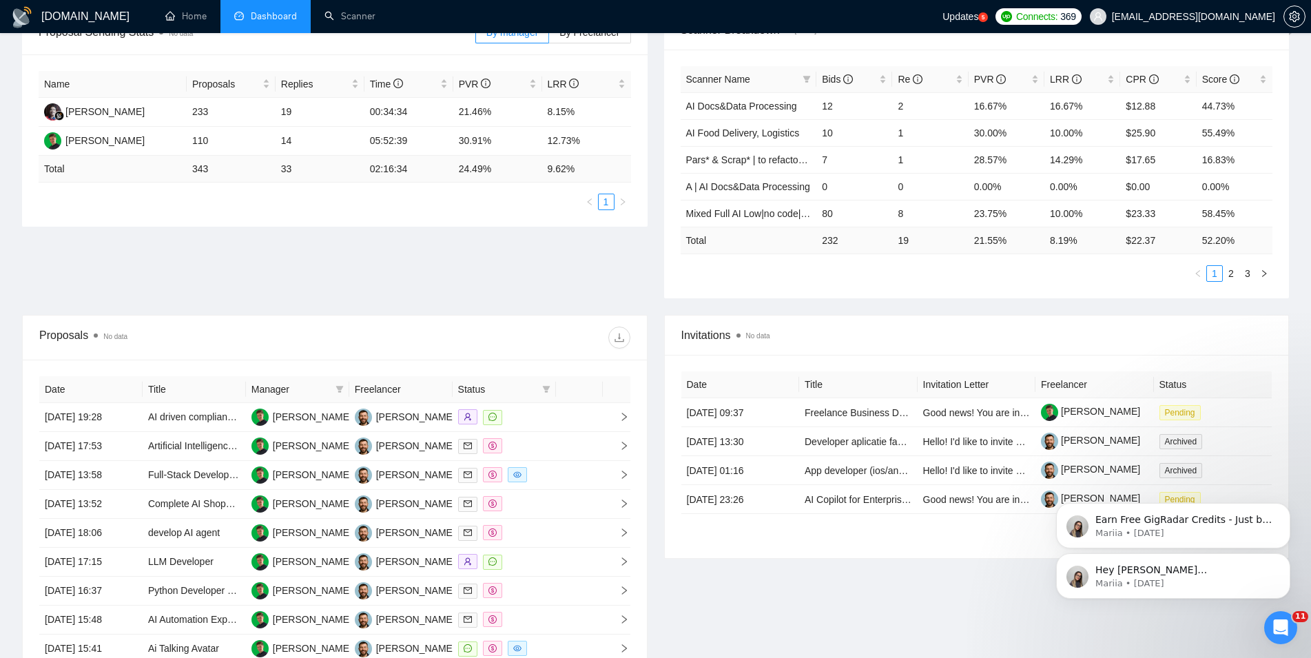
scroll to position [232, 0]
click at [1283, 559] on icon "Dismiss notification" at bounding box center [1287, 557] width 8 height 8
click at [1283, 561] on icon "Dismiss notification" at bounding box center [1287, 557] width 8 height 8
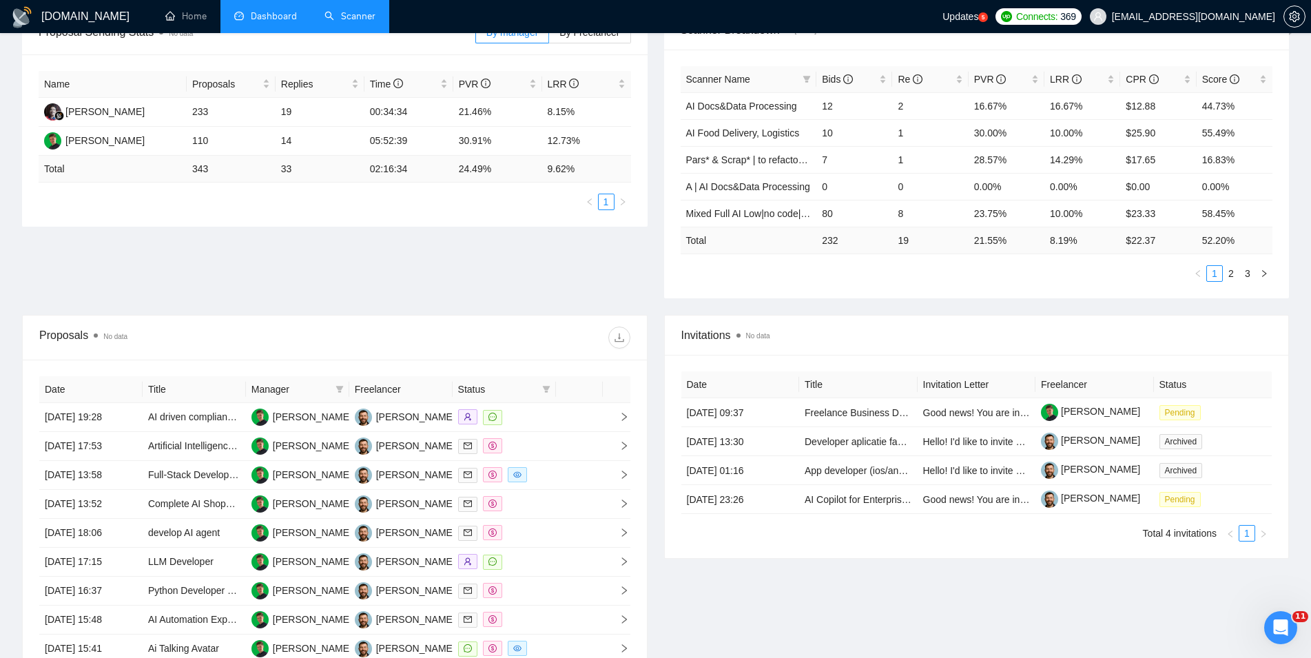
click at [346, 10] on link "Scanner" at bounding box center [349, 16] width 51 height 12
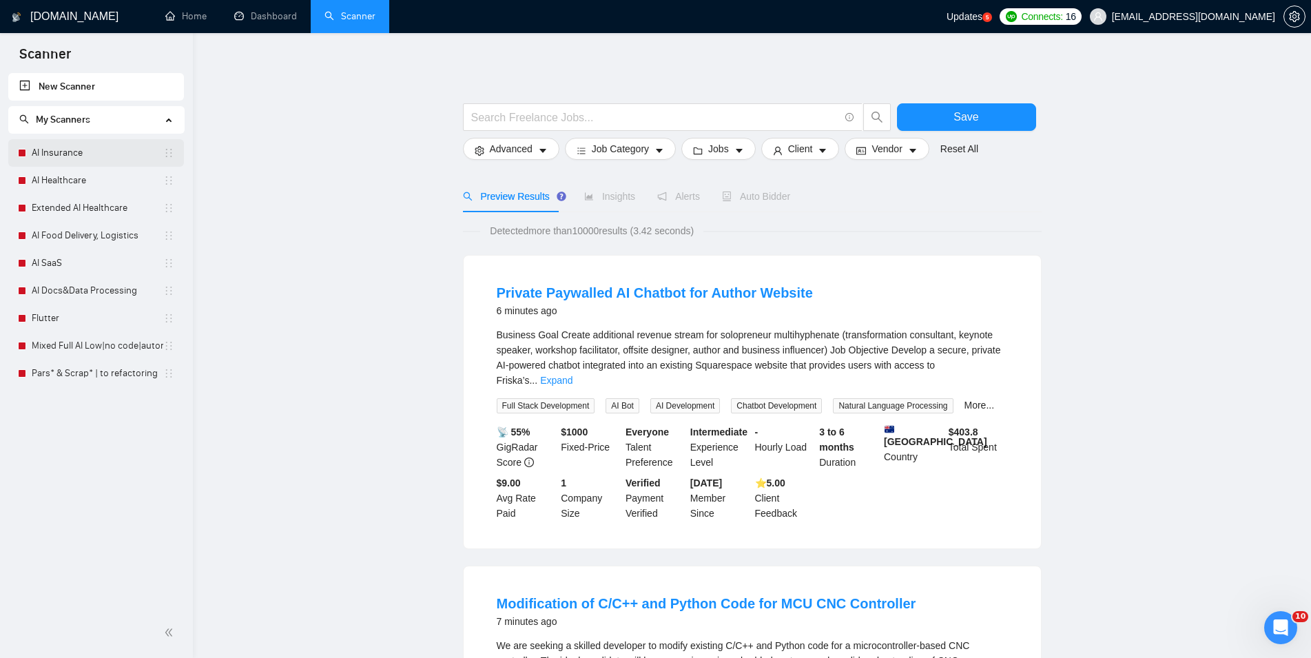
click at [72, 165] on link "AI Insurance" at bounding box center [98, 153] width 132 height 28
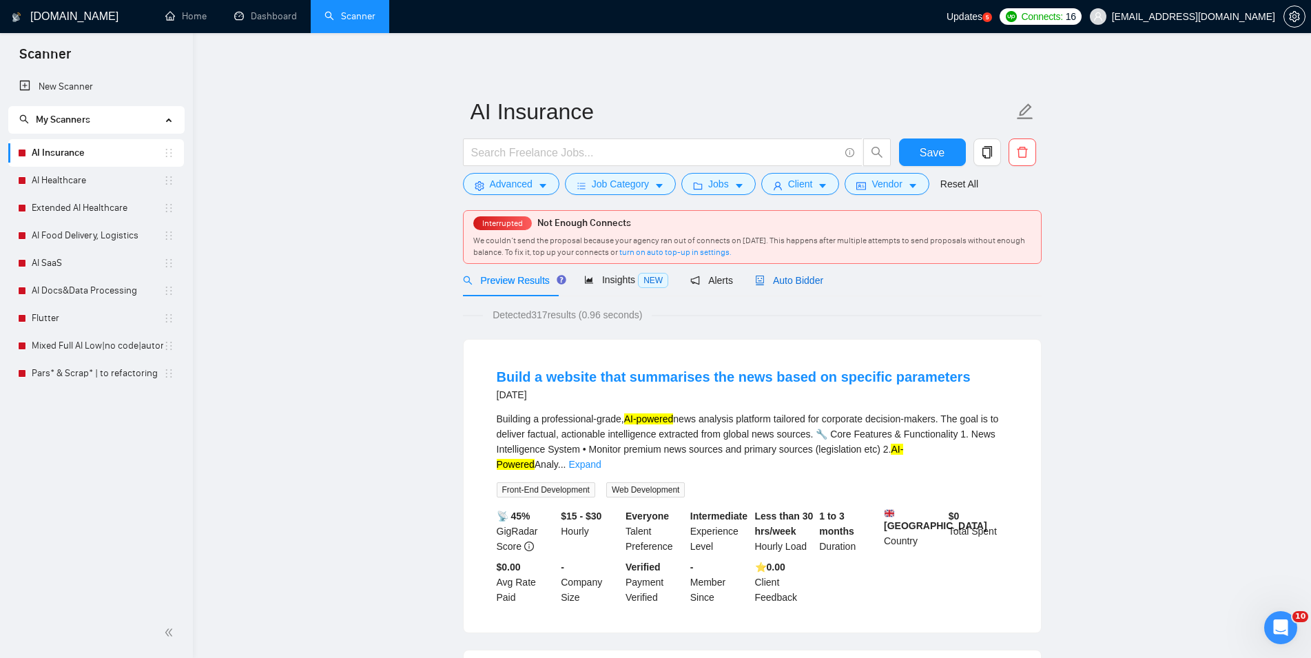
click at [793, 277] on span "Auto Bidder" at bounding box center [789, 280] width 68 height 11
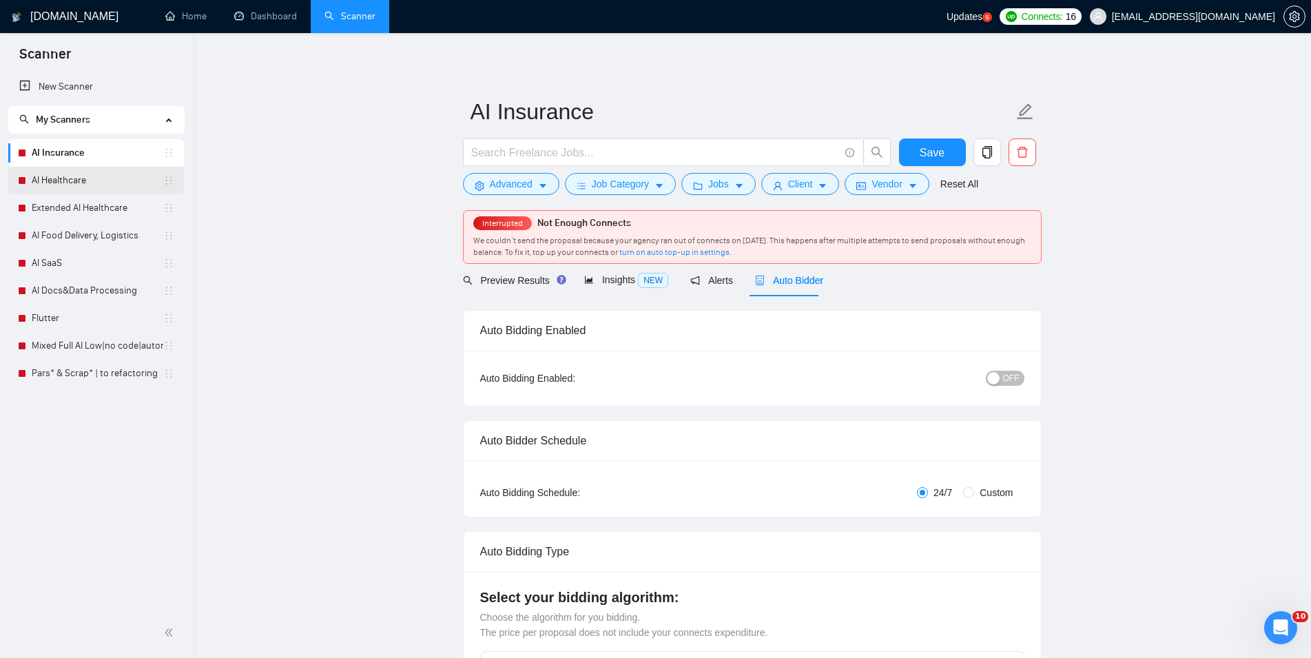
click at [76, 177] on link "AI Healthcare" at bounding box center [98, 181] width 132 height 28
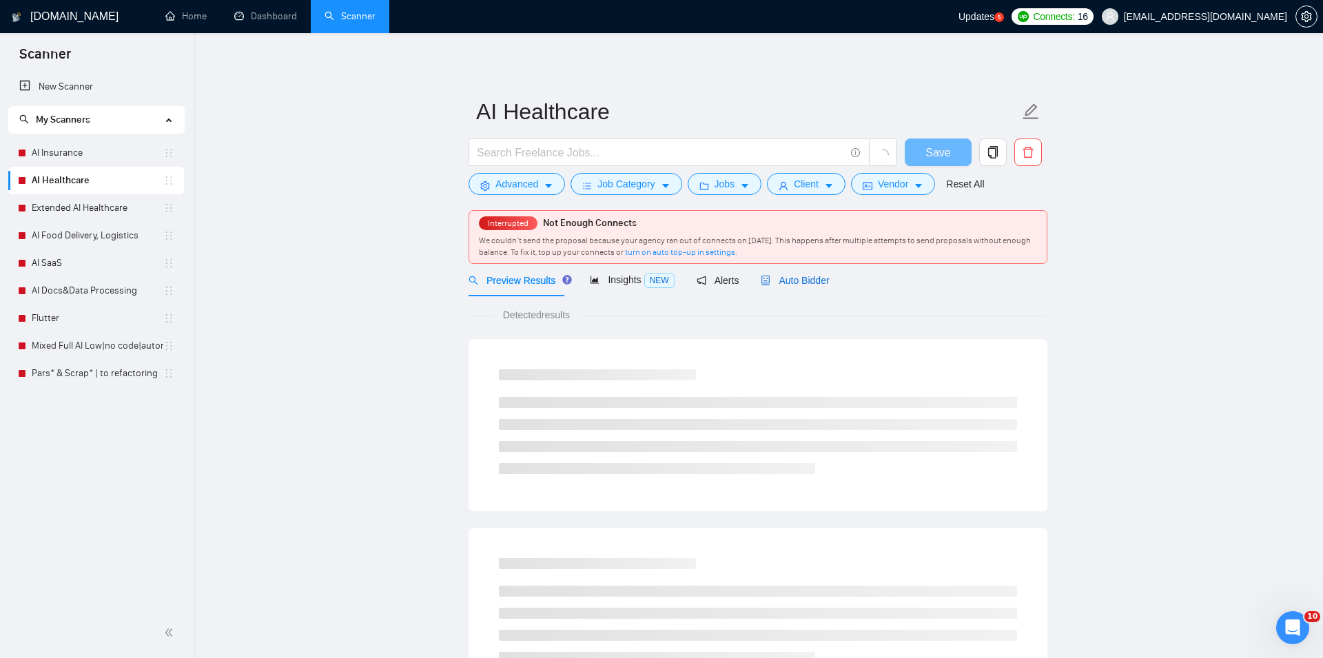
click at [805, 277] on span "Auto Bidder" at bounding box center [794, 280] width 68 height 11
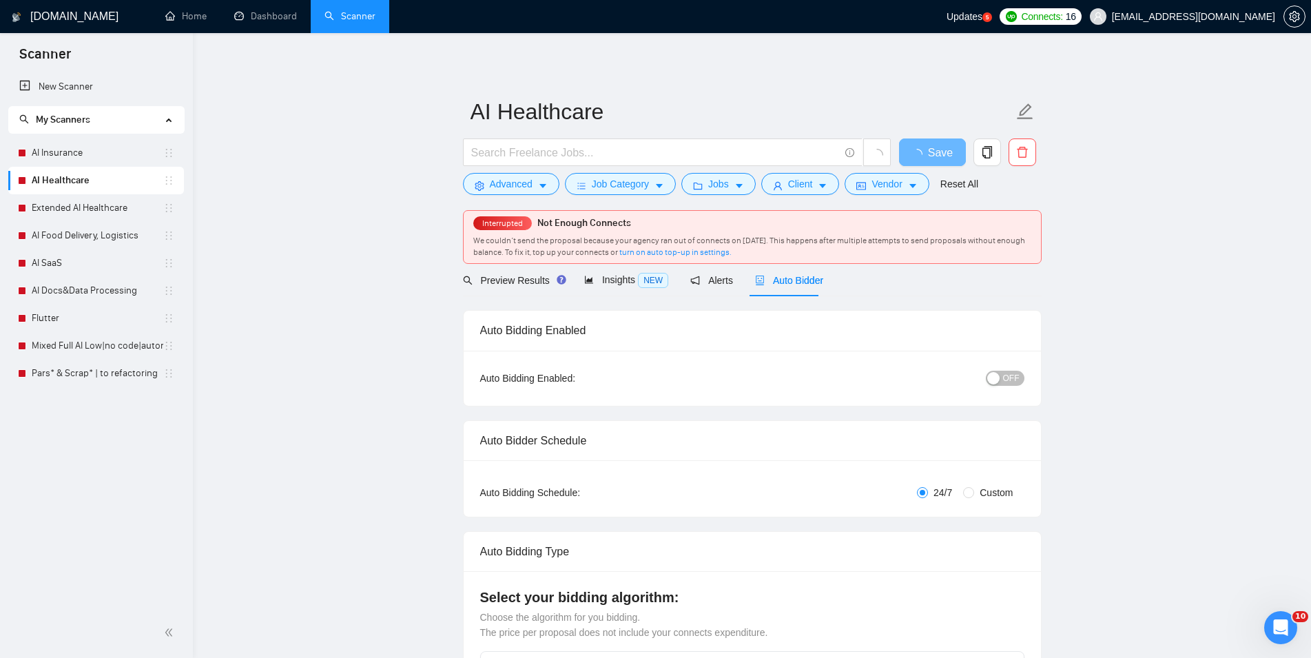
checkbox input "true"
click at [274, 17] on link "Dashboard" at bounding box center [265, 16] width 63 height 12
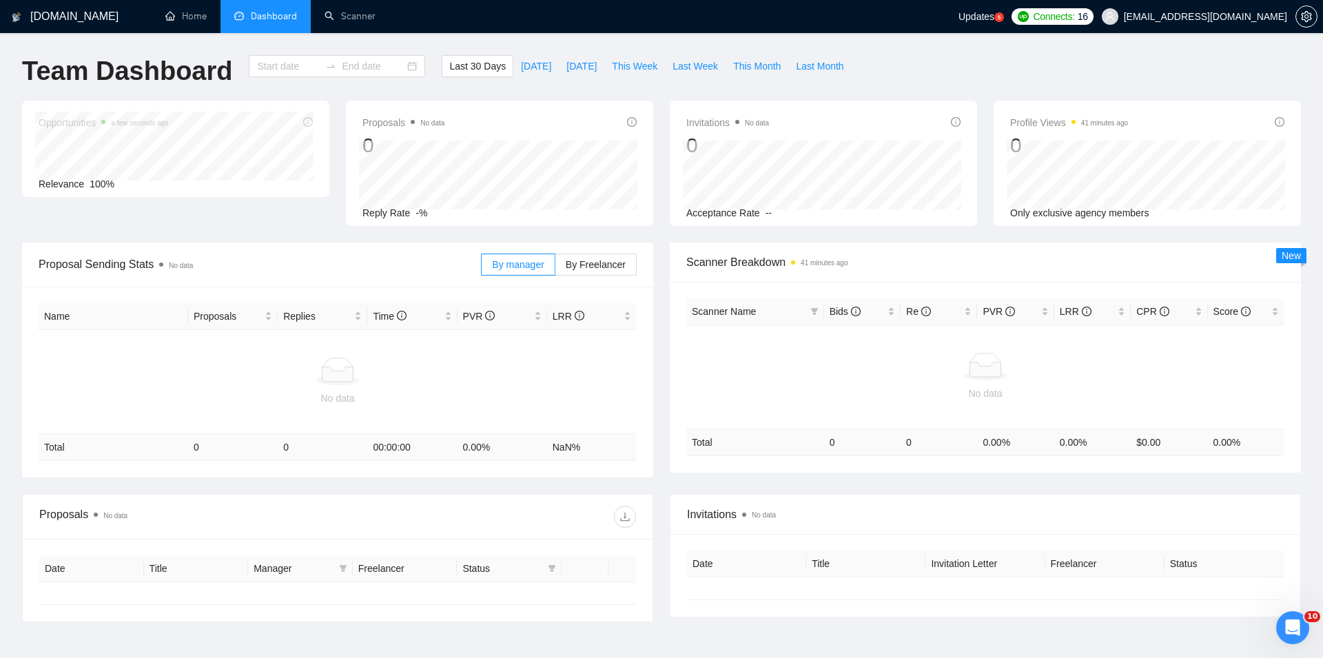
type input "[DATE]"
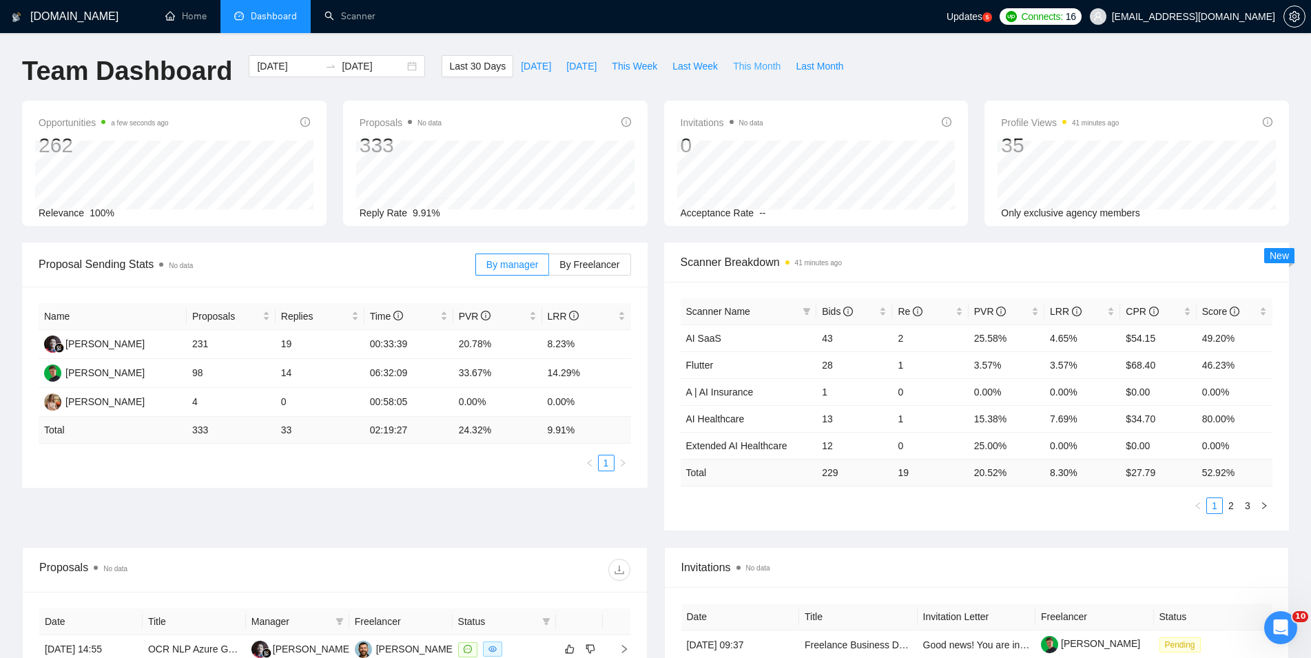
click at [752, 71] on span "This Month" at bounding box center [757, 66] width 48 height 15
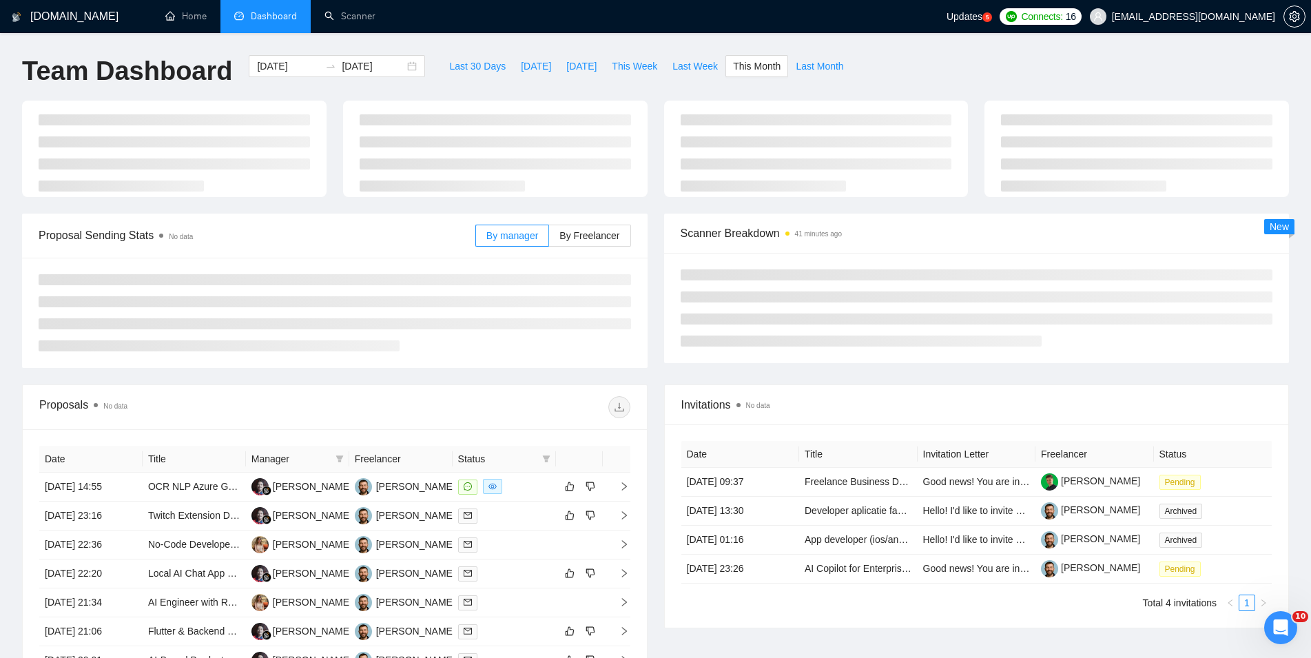
type input "[DATE]"
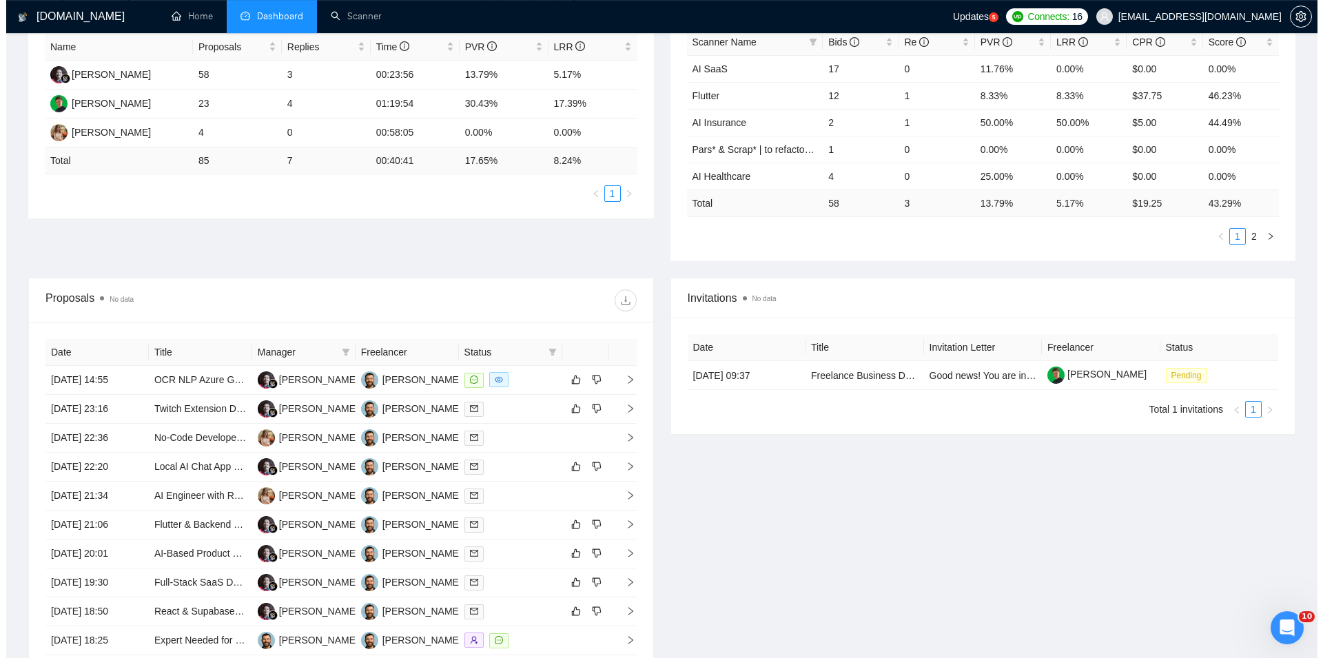
scroll to position [281, 0]
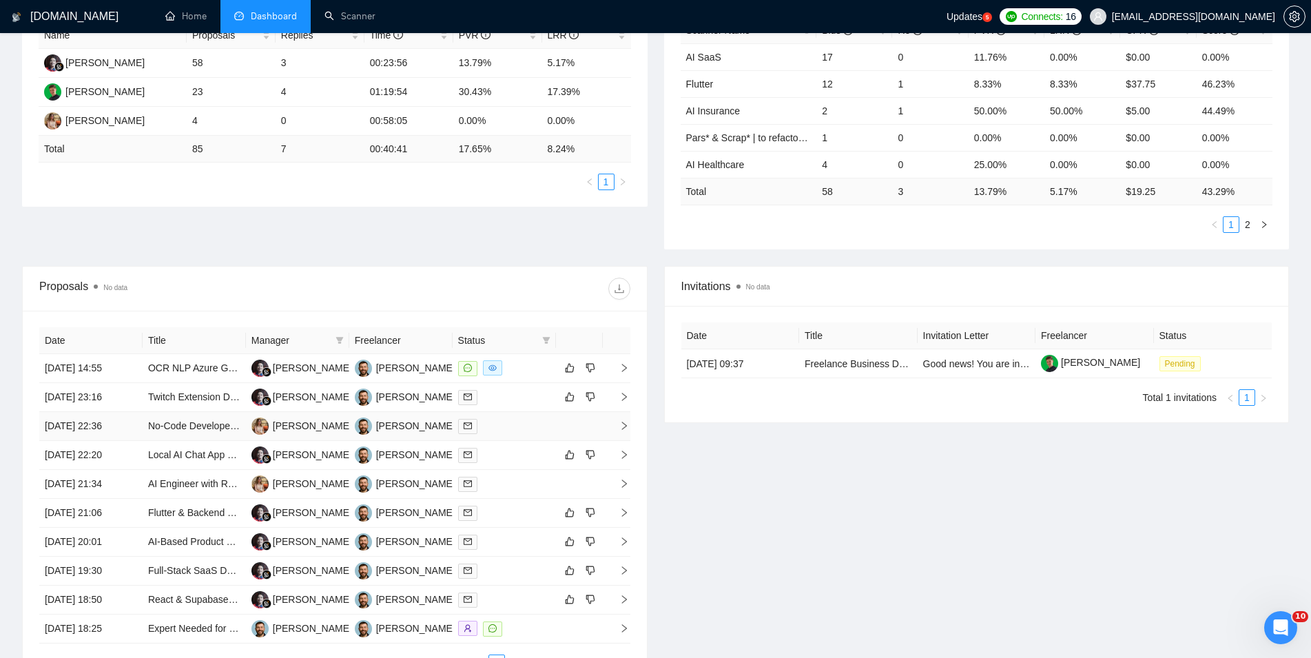
click at [136, 434] on td "[DATE] 22:36" at bounding box center [90, 426] width 103 height 29
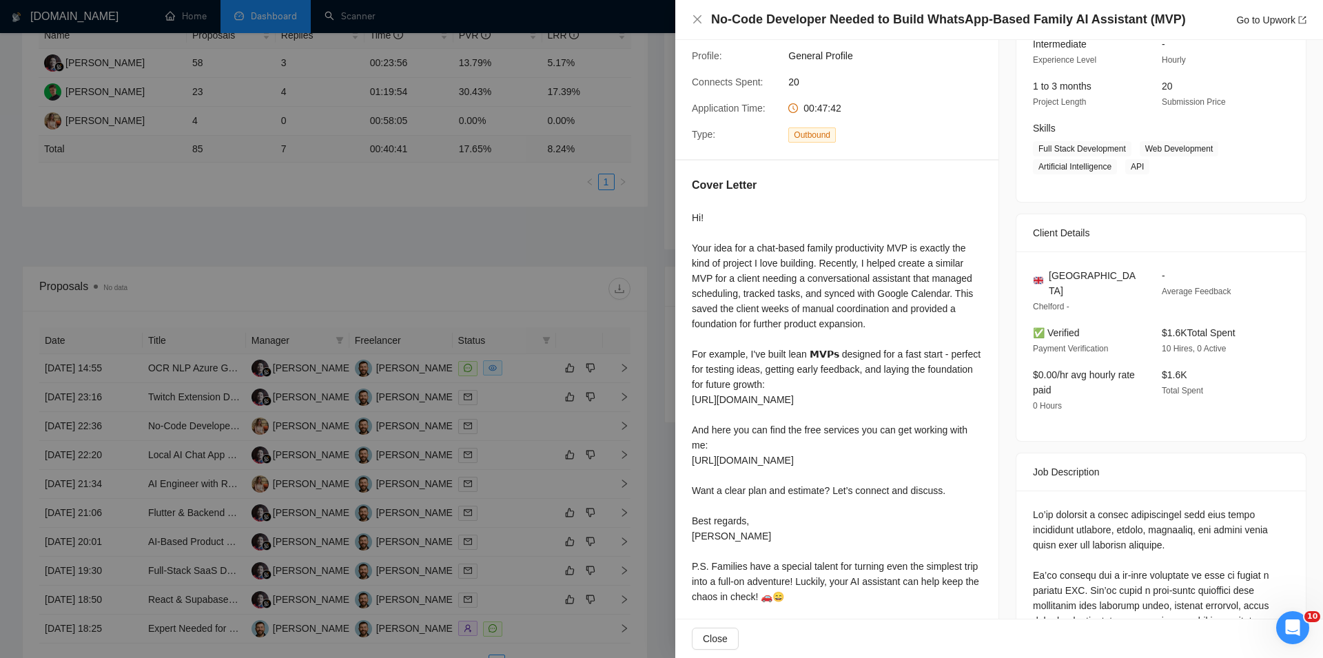
scroll to position [0, 0]
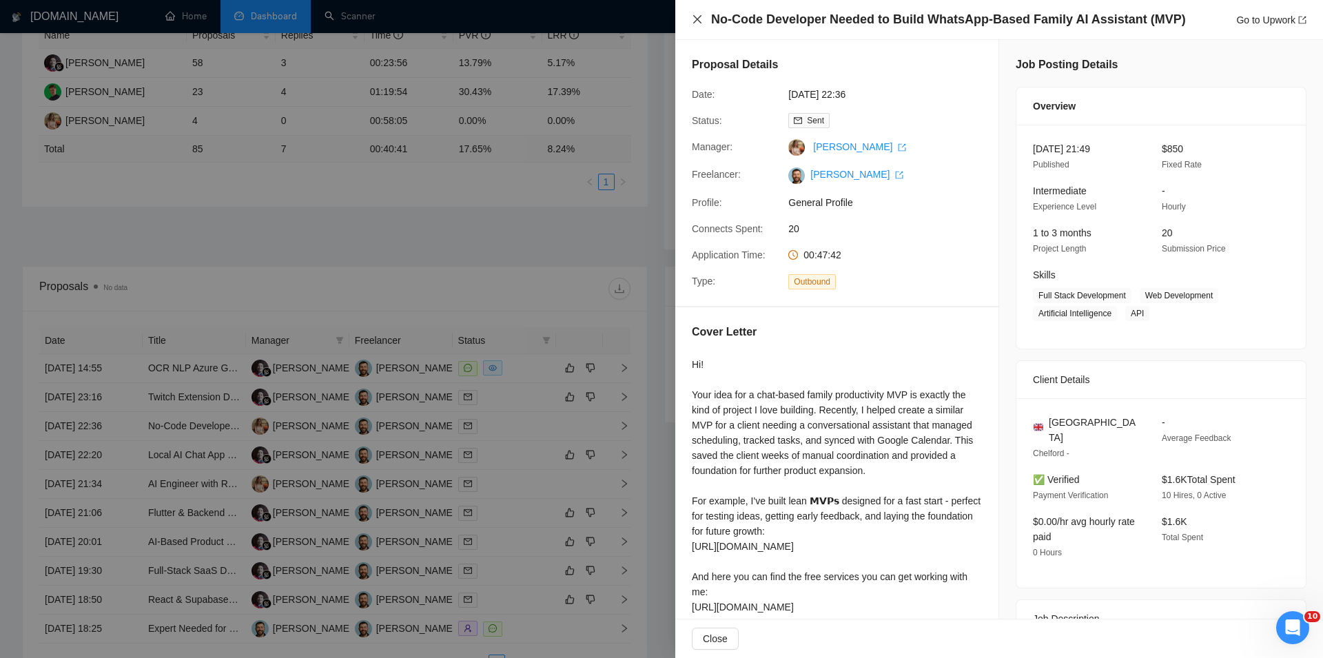
click at [701, 21] on icon "close" at bounding box center [697, 19] width 11 height 11
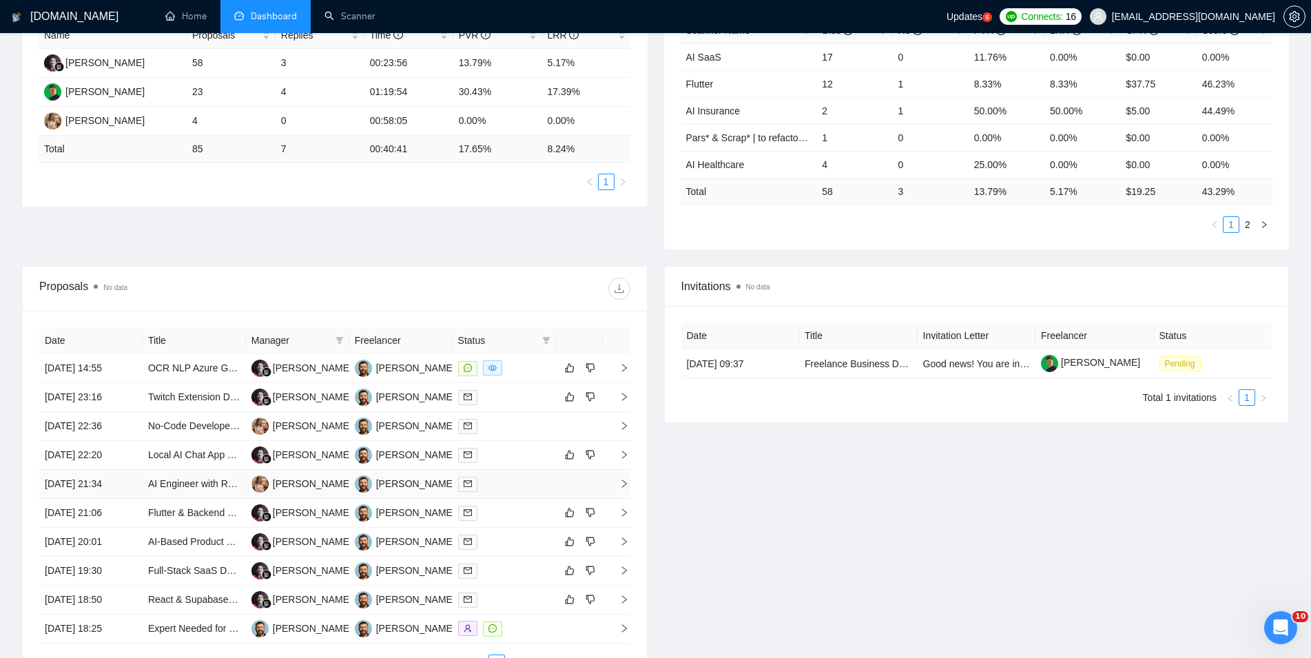
click at [131, 484] on td "[DATE] 21:34" at bounding box center [90, 484] width 103 height 29
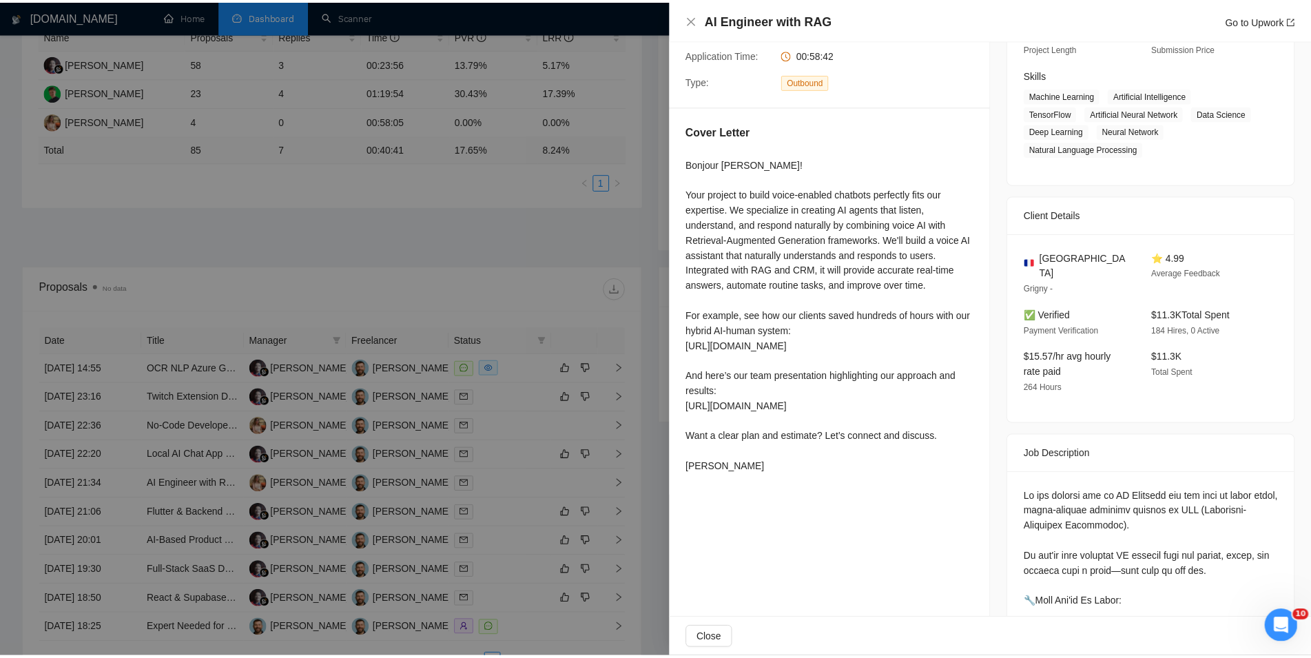
scroll to position [236, 0]
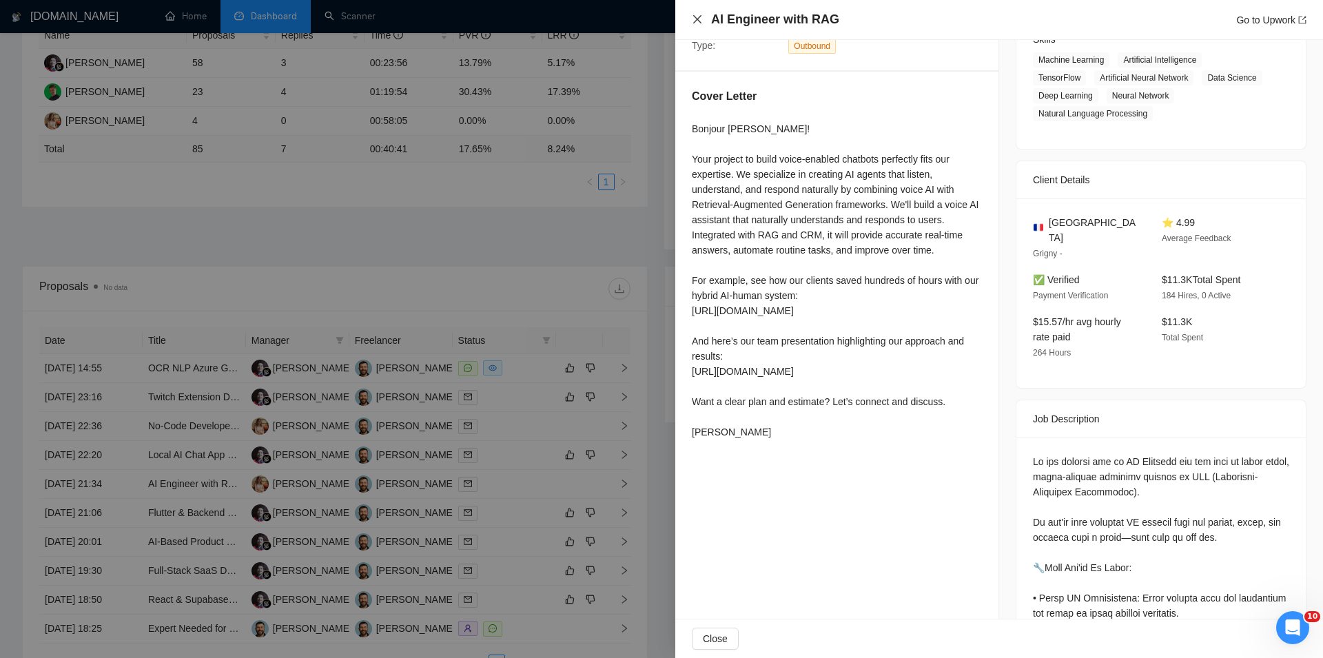
click at [698, 17] on icon "close" at bounding box center [697, 19] width 11 height 11
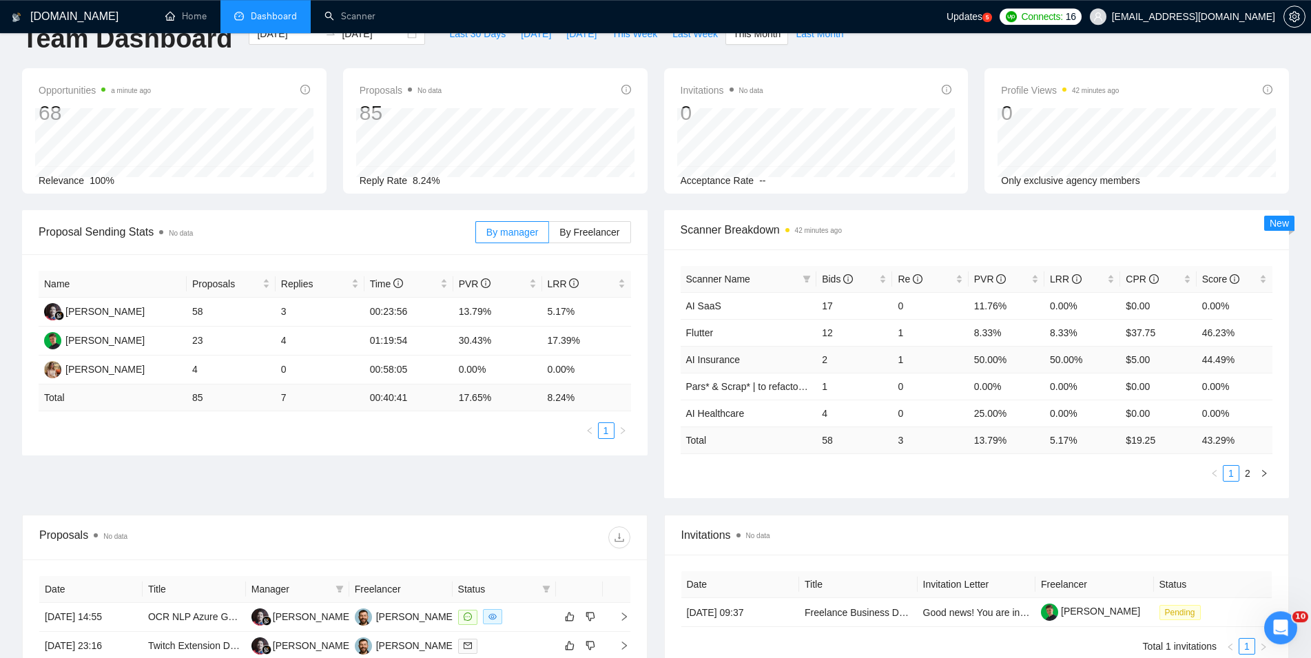
scroll to position [0, 0]
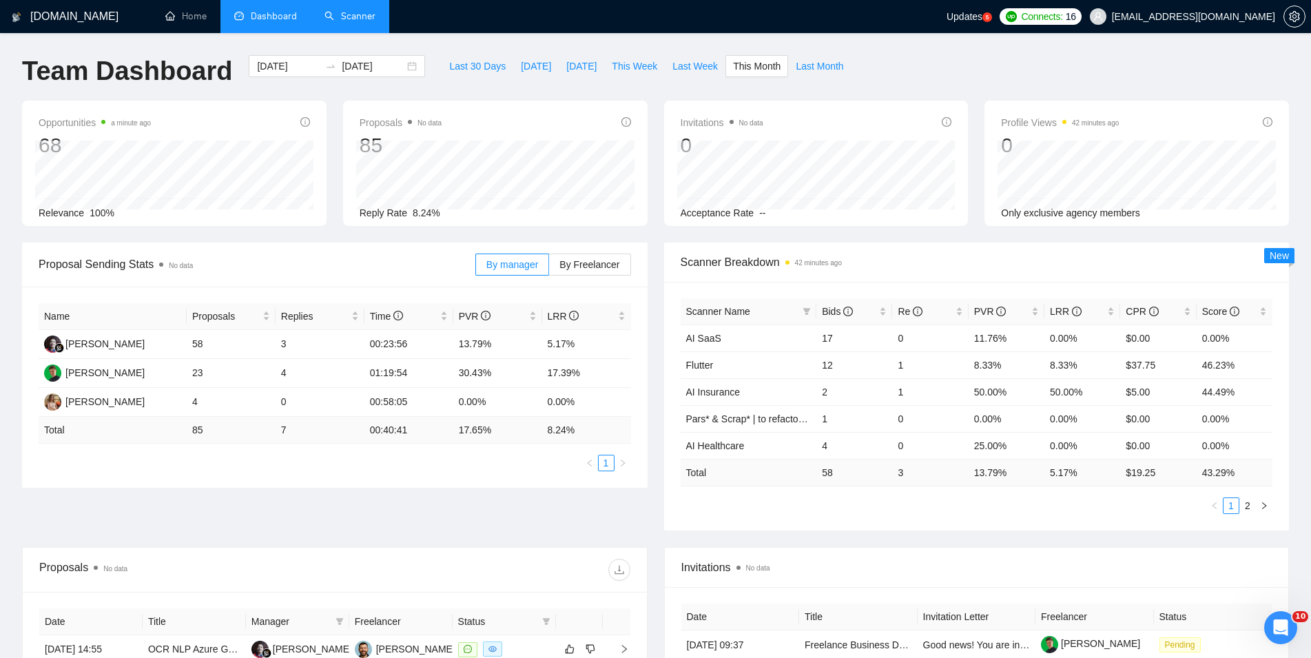
click at [361, 10] on link "Scanner" at bounding box center [349, 16] width 51 height 12
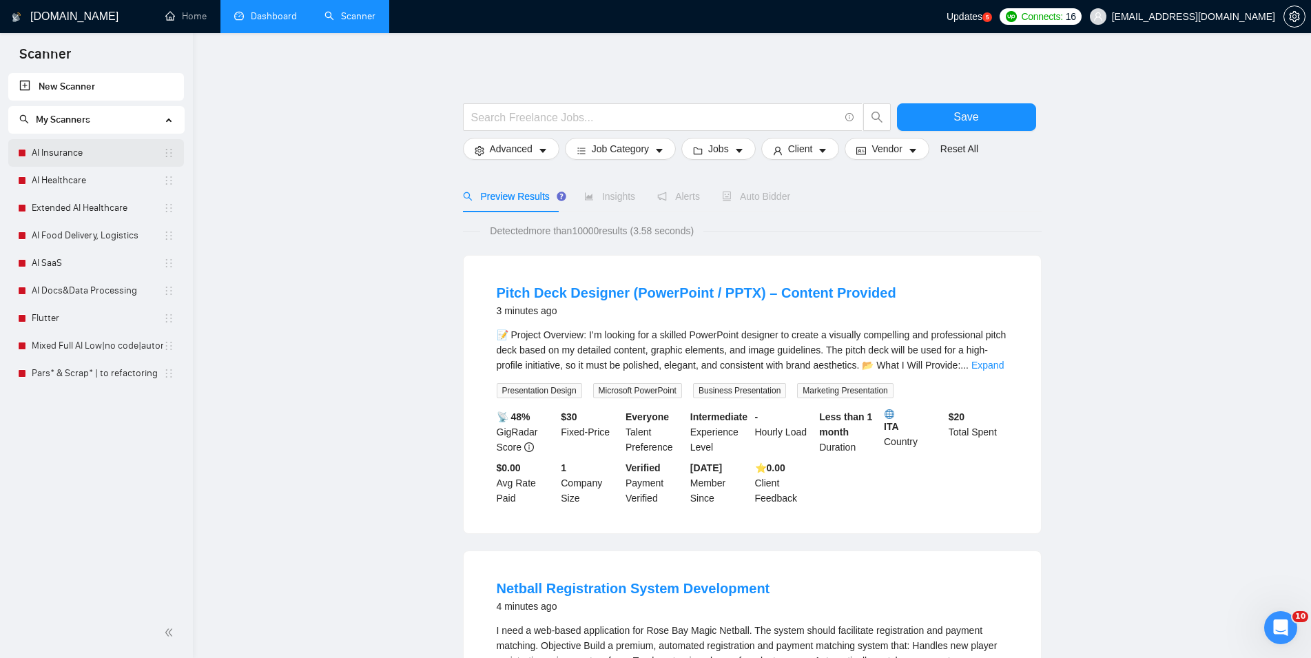
click at [119, 141] on link "AI Insurance" at bounding box center [98, 153] width 132 height 28
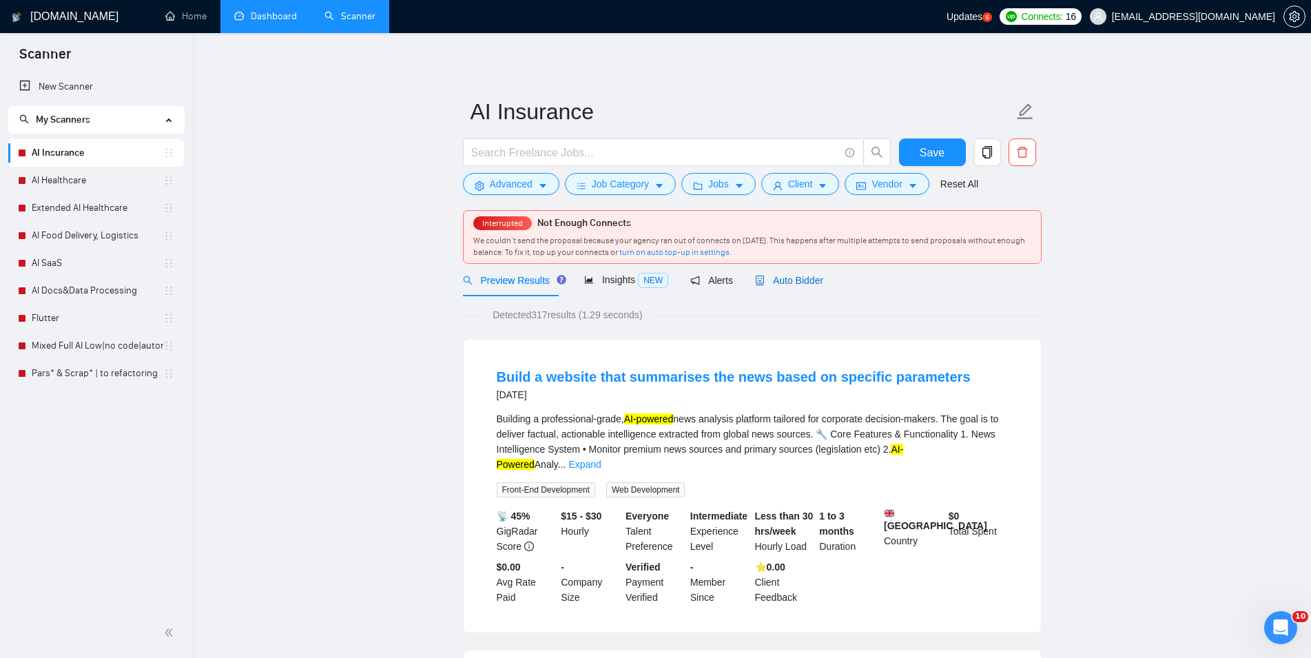
click at [778, 273] on div "Auto Bidder" at bounding box center [789, 280] width 68 height 15
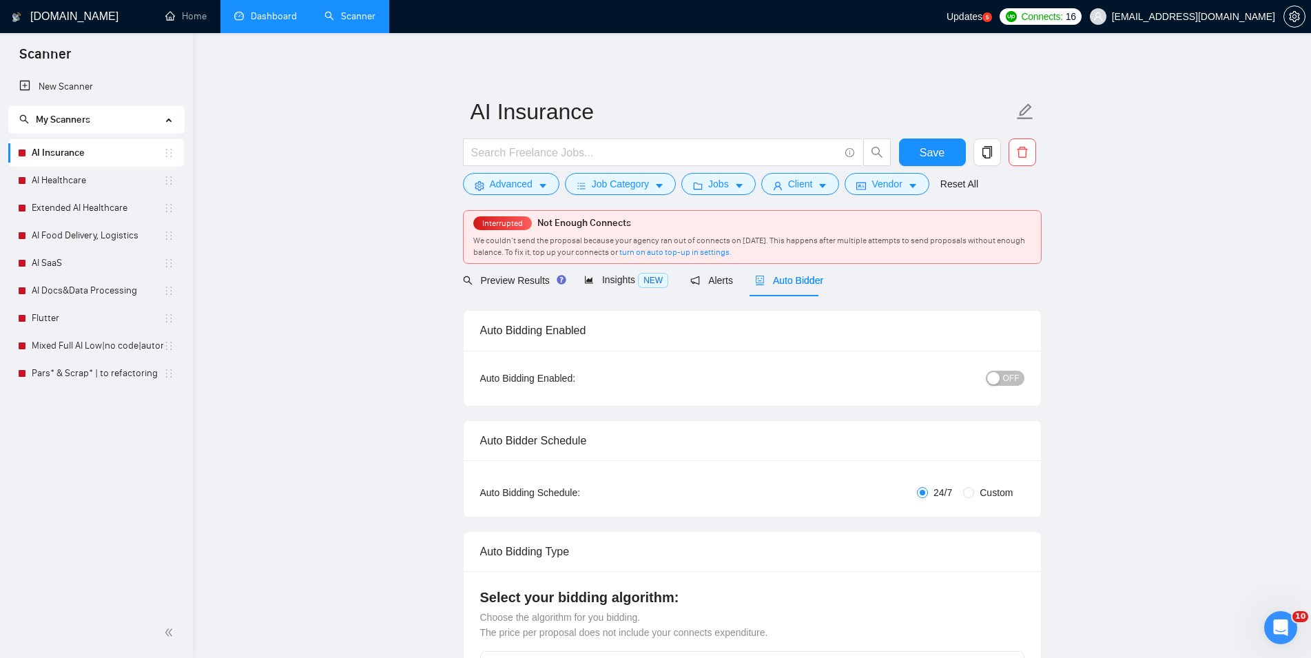
click at [1006, 380] on span "OFF" at bounding box center [1011, 378] width 17 height 15
click at [1006, 380] on span "ON" at bounding box center [1001, 378] width 12 height 15
click at [949, 152] on button "Save" at bounding box center [932, 152] width 67 height 28
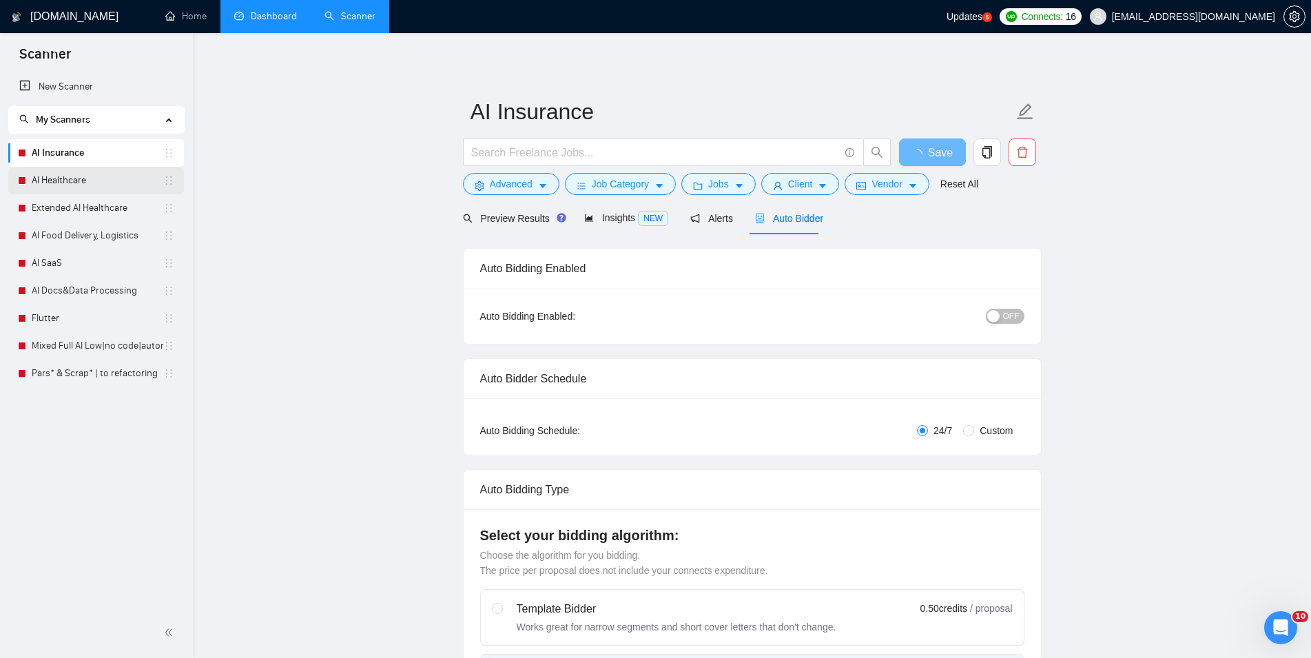
click at [93, 176] on link "AI Healthcare" at bounding box center [98, 181] width 132 height 28
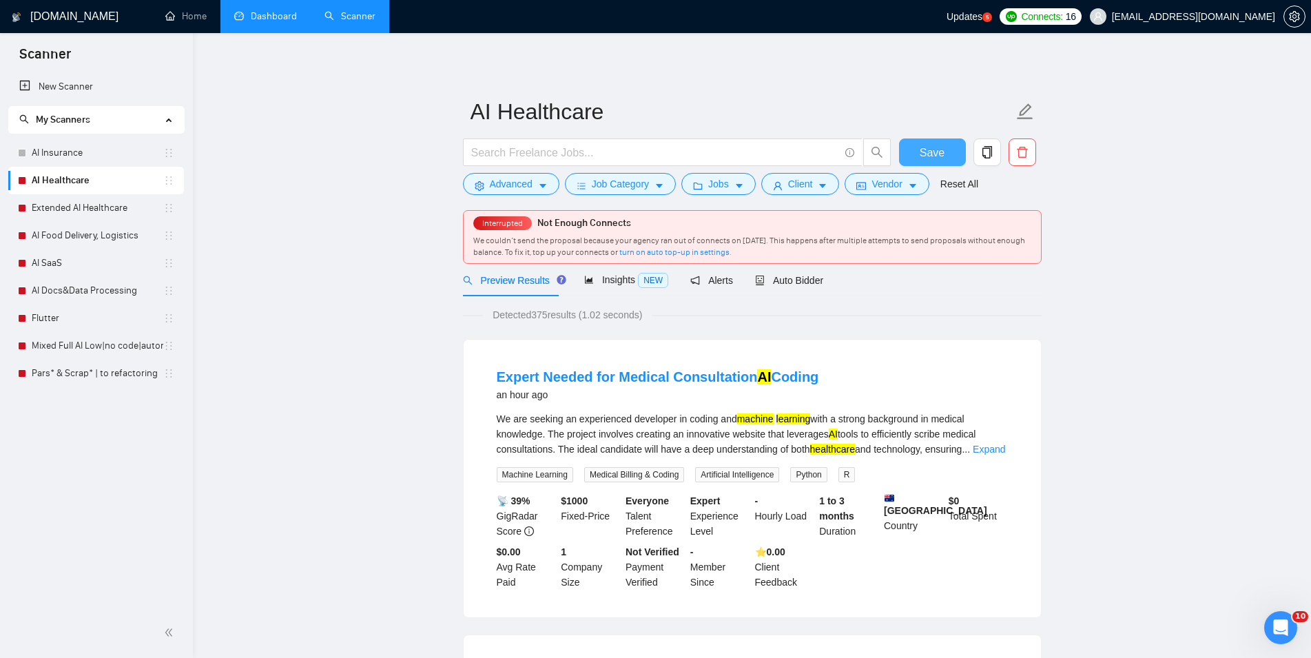
click at [936, 152] on span "Save" at bounding box center [932, 152] width 25 height 17
click at [798, 282] on span "Auto Bidder" at bounding box center [789, 280] width 68 height 11
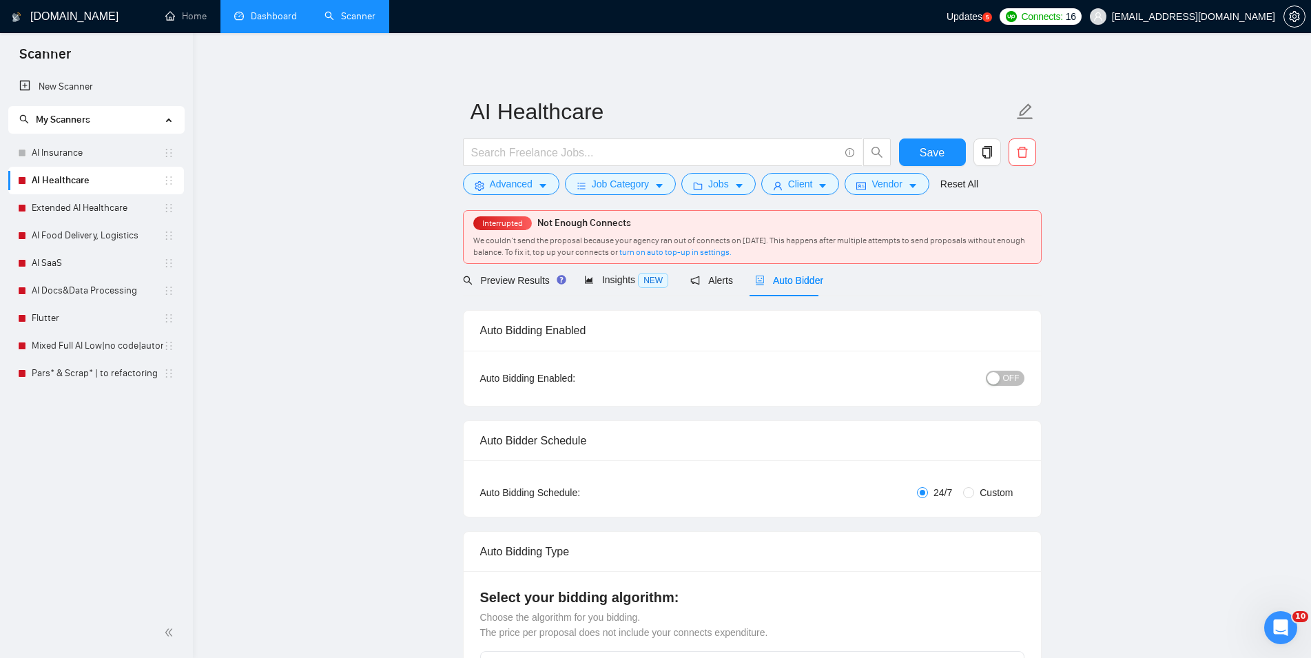
click at [1007, 377] on span "OFF" at bounding box center [1011, 378] width 17 height 15
checkbox input "true"
click at [1007, 377] on button "ON" at bounding box center [1007, 378] width 34 height 15
click at [933, 143] on button "Save" at bounding box center [932, 152] width 67 height 28
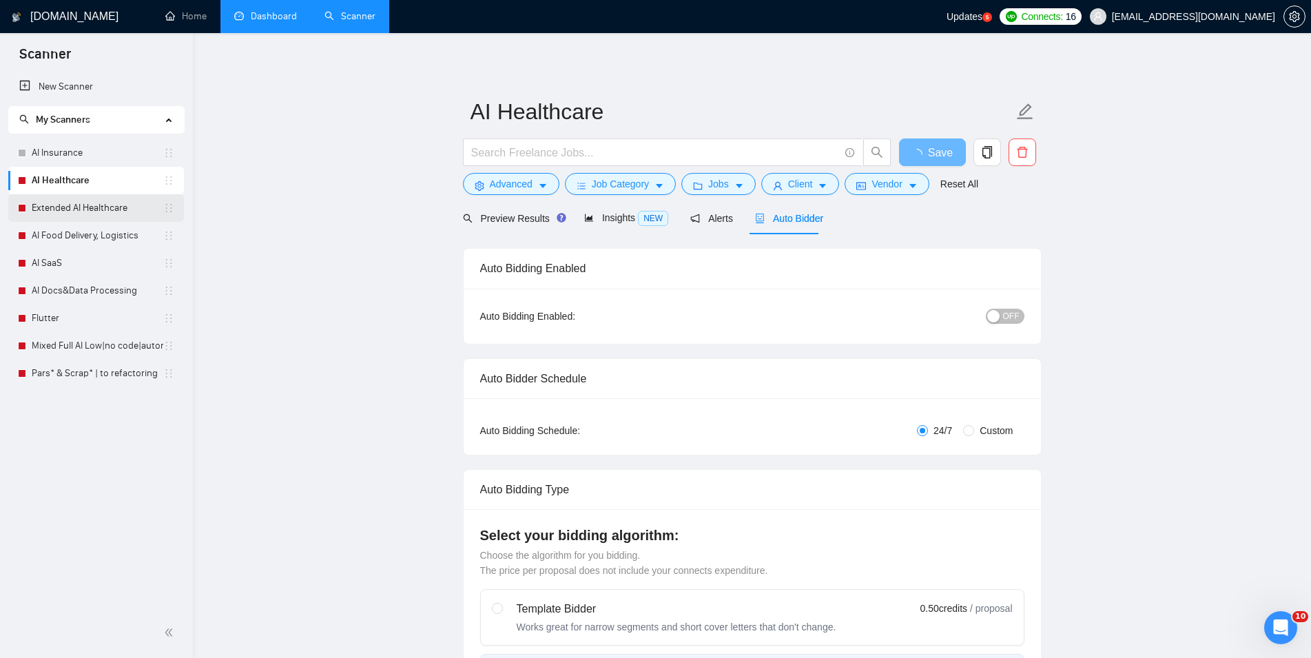
click at [41, 208] on link "Extended AI Healthcare" at bounding box center [98, 208] width 132 height 28
checkbox input "true"
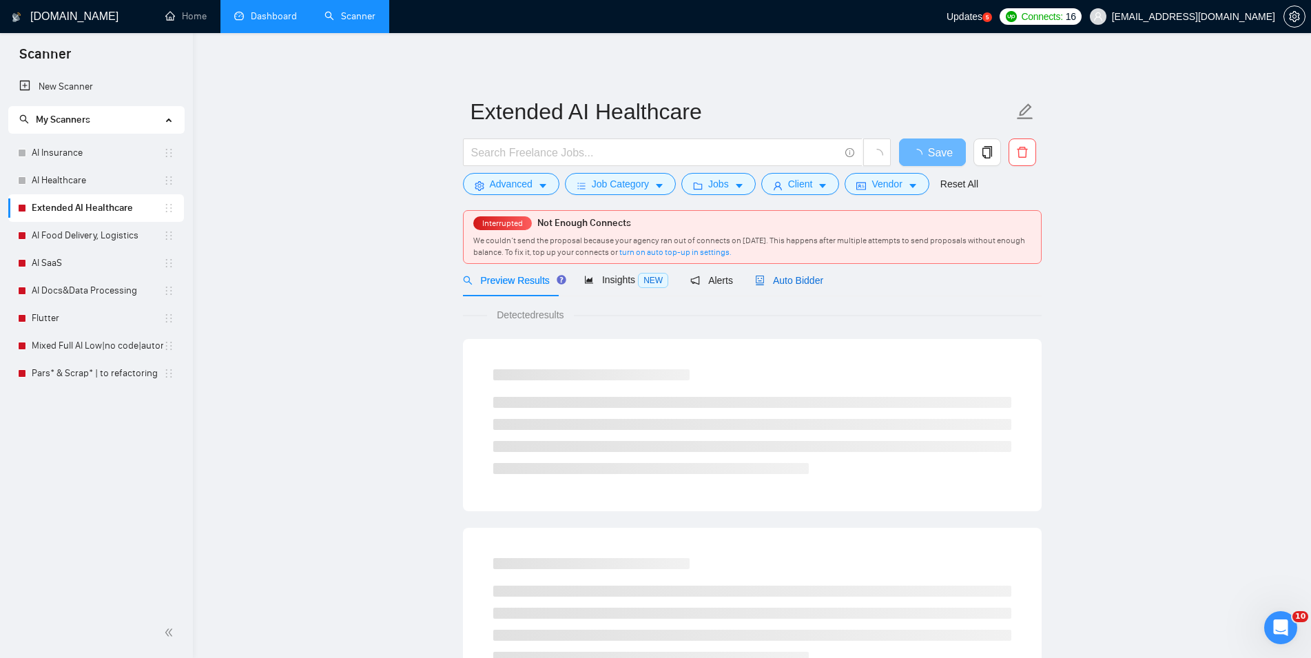
click at [787, 278] on span "Auto Bidder" at bounding box center [789, 280] width 68 height 11
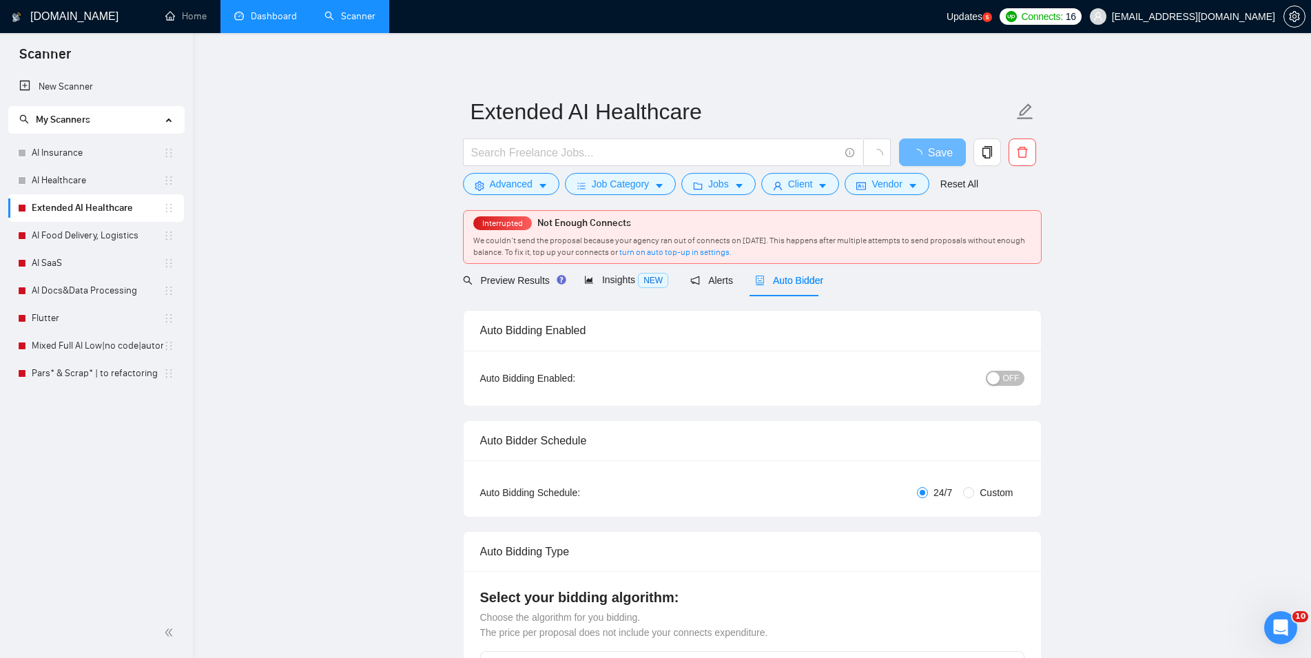
click at [997, 380] on div "button" at bounding box center [993, 378] width 12 height 12
click at [1011, 380] on div "button" at bounding box center [1017, 378] width 12 height 12
checkbox input "true"
click at [940, 150] on span "Save" at bounding box center [932, 152] width 25 height 17
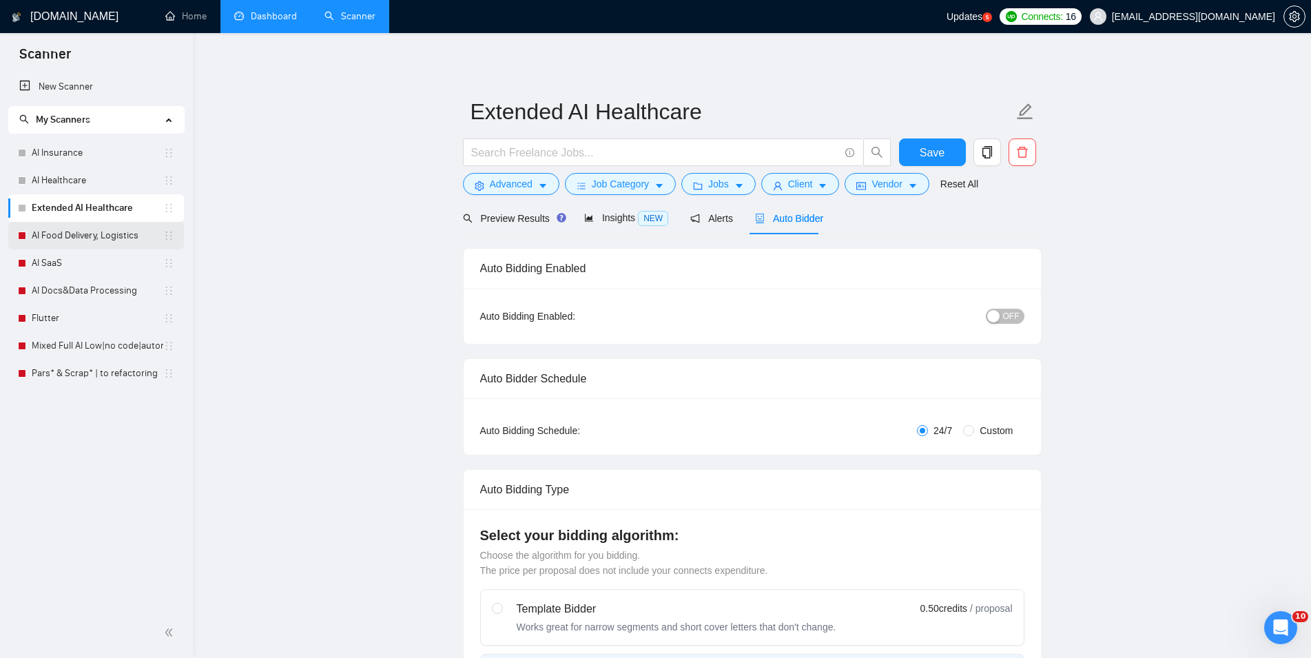
click at [112, 234] on link "AI Food Delivery, Logistics" at bounding box center [98, 236] width 132 height 28
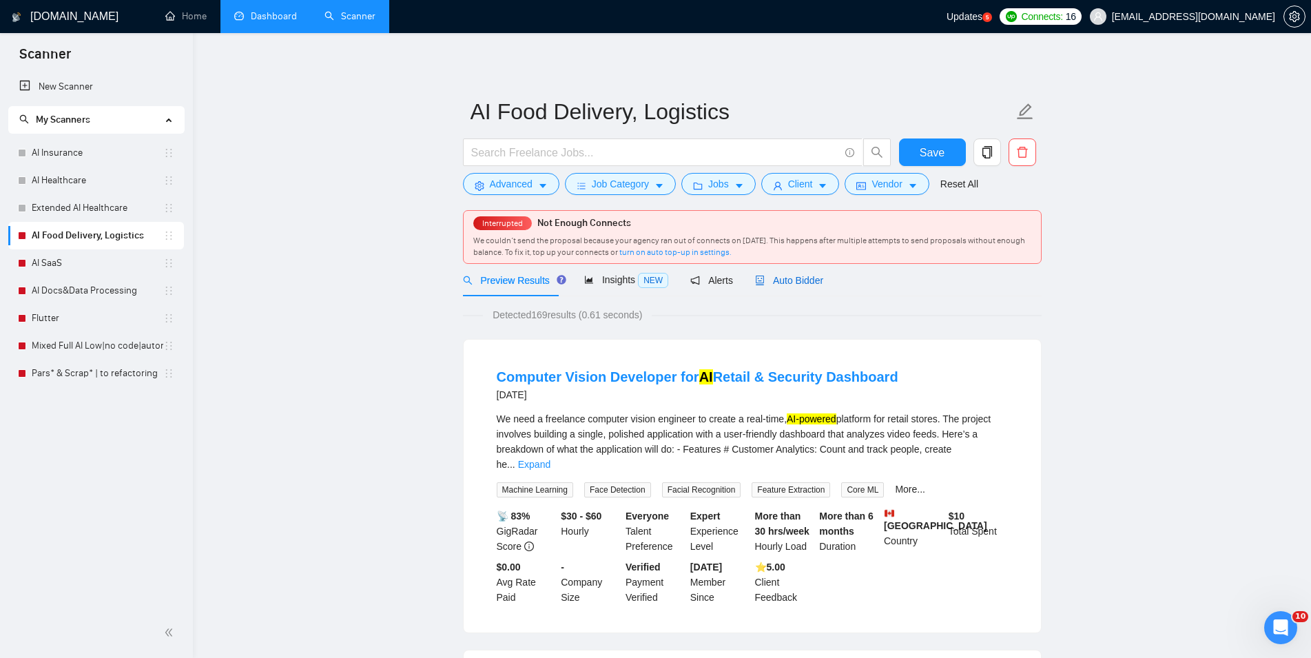
click at [771, 275] on span "Auto Bidder" at bounding box center [789, 280] width 68 height 11
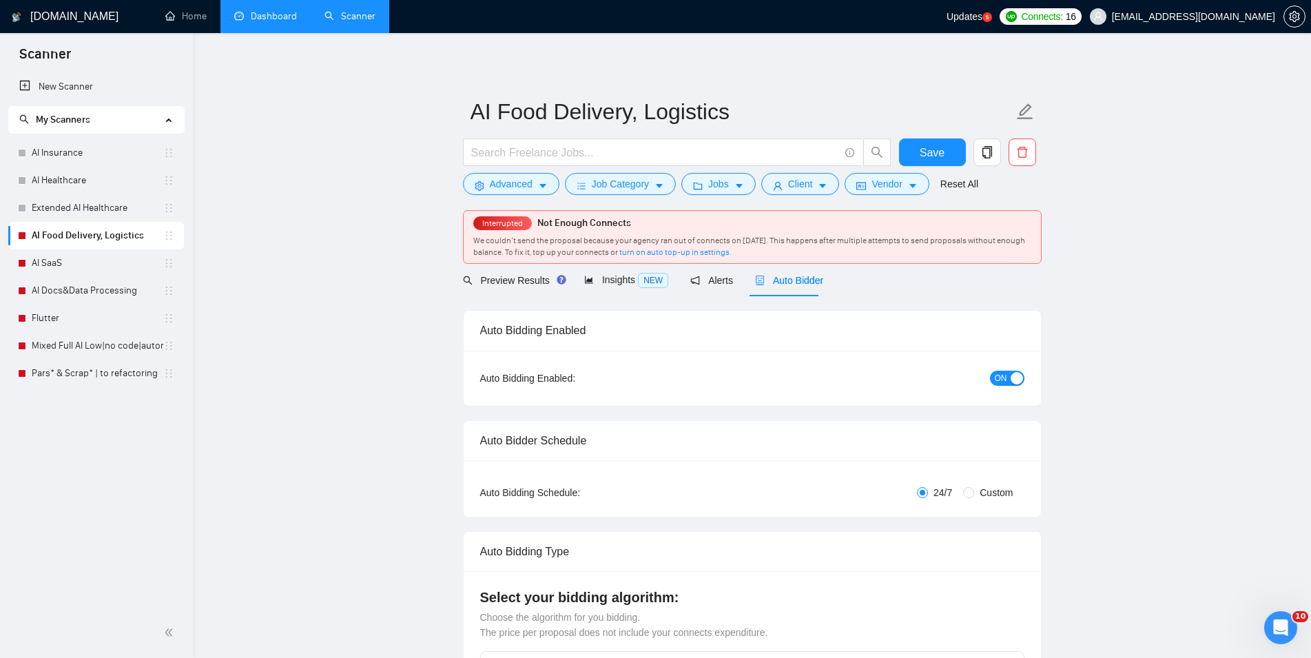
click at [1006, 386] on span "ON" at bounding box center [1001, 378] width 12 height 15
click at [937, 148] on span "Save" at bounding box center [932, 152] width 25 height 17
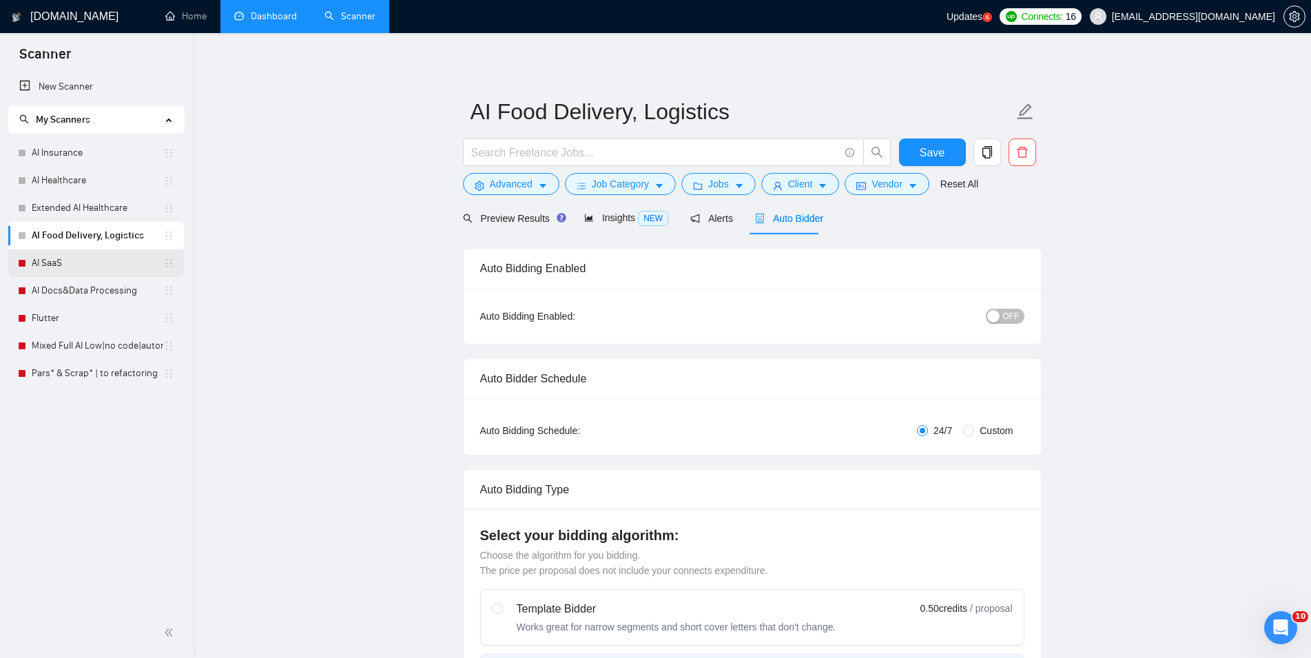
click at [97, 254] on link "AI SaaS" at bounding box center [98, 263] width 132 height 28
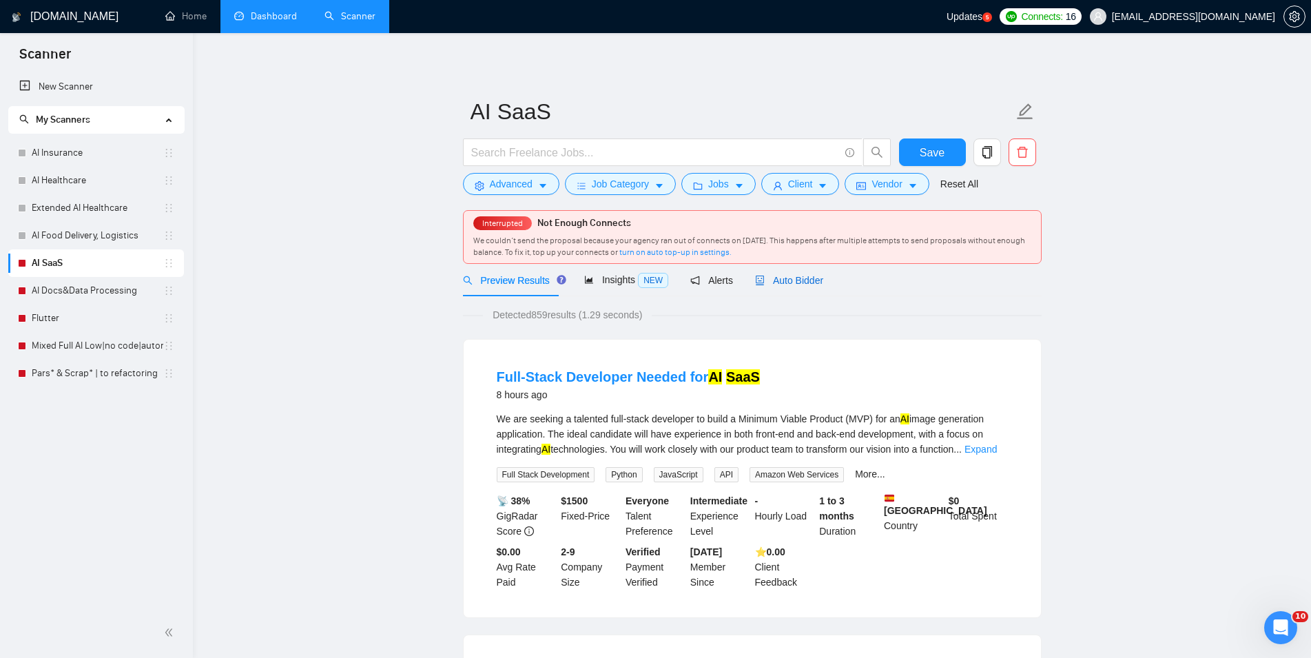
click at [782, 279] on span "Auto Bidder" at bounding box center [789, 280] width 68 height 11
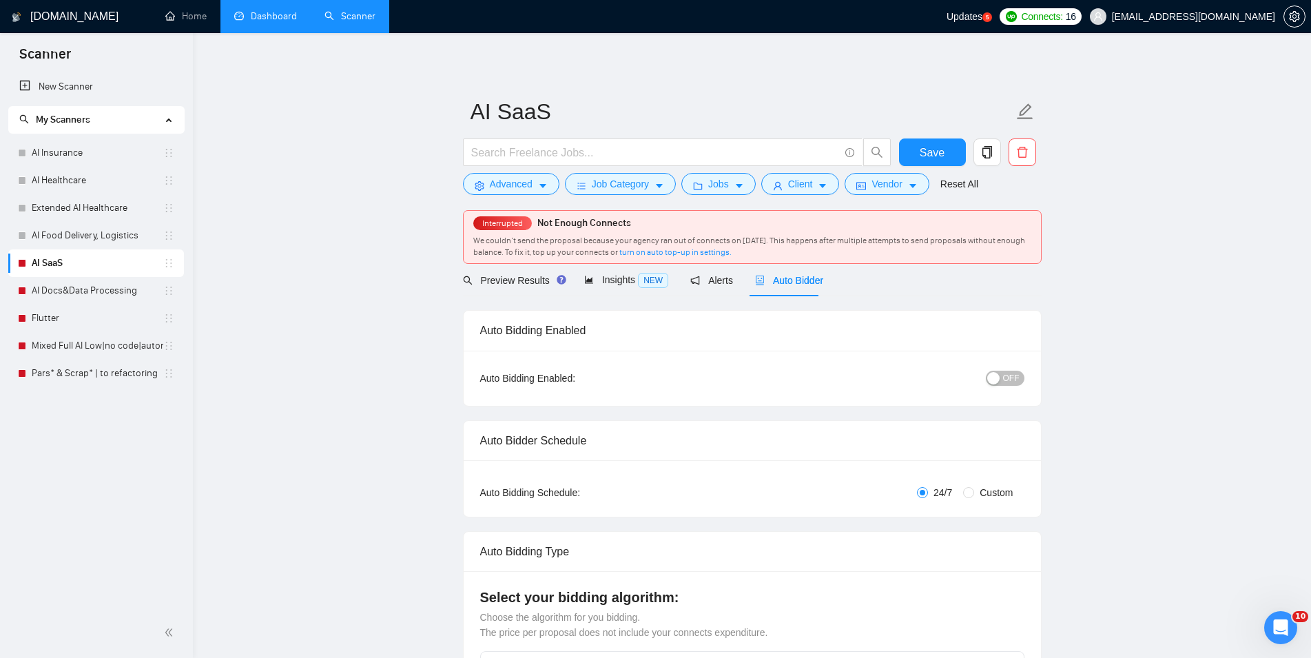
click at [999, 374] on div "button" at bounding box center [993, 378] width 12 height 12
click at [999, 374] on span "ON" at bounding box center [1001, 378] width 12 height 15
click at [950, 151] on button "Save" at bounding box center [932, 152] width 67 height 28
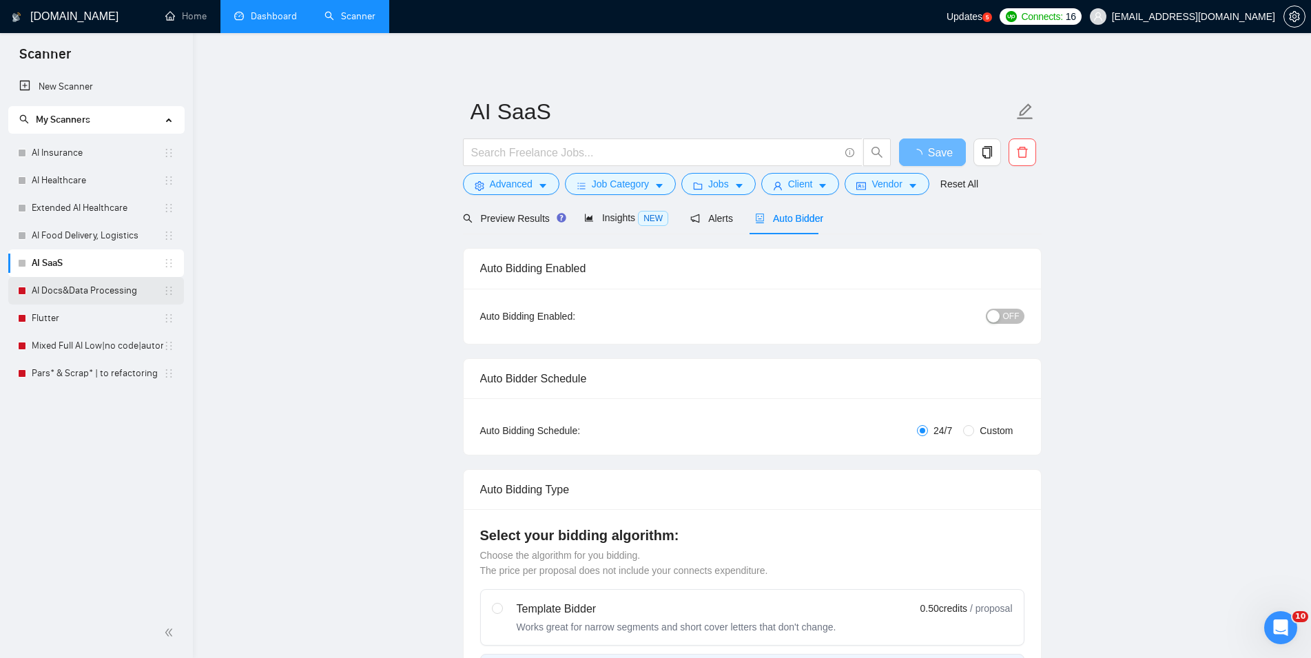
click at [71, 285] on link "AI Docs&Data Processing" at bounding box center [98, 291] width 132 height 28
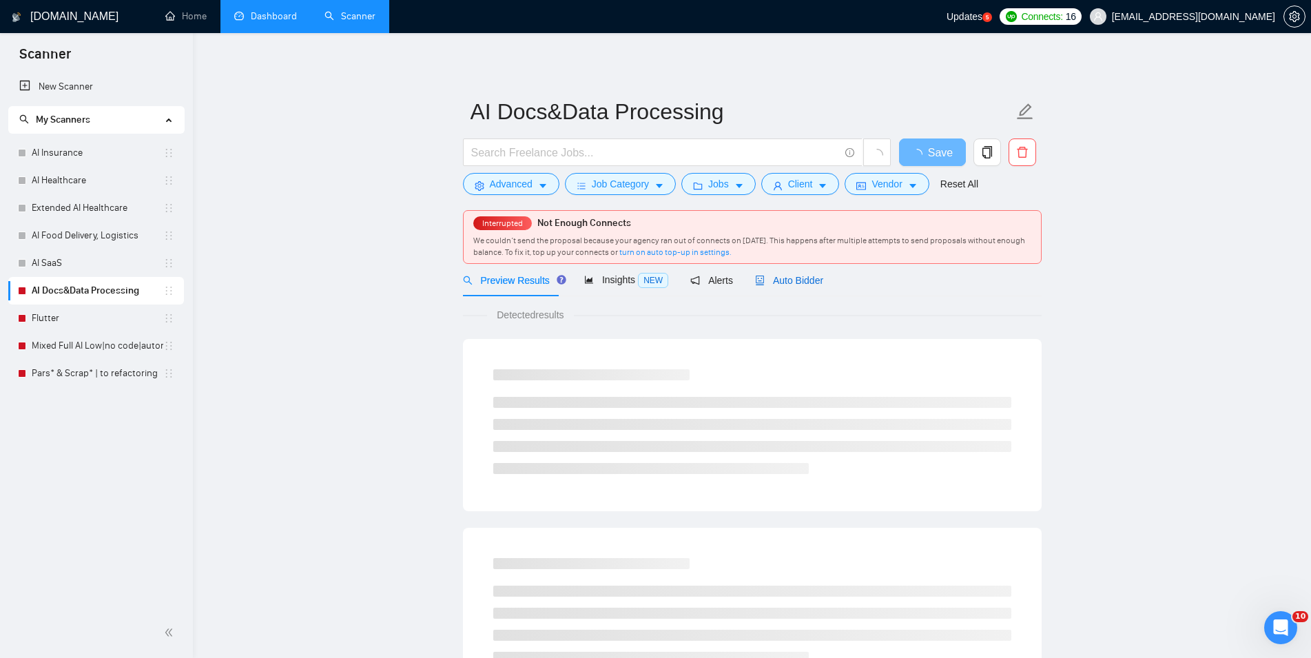
click at [783, 284] on span "Auto Bidder" at bounding box center [789, 280] width 68 height 11
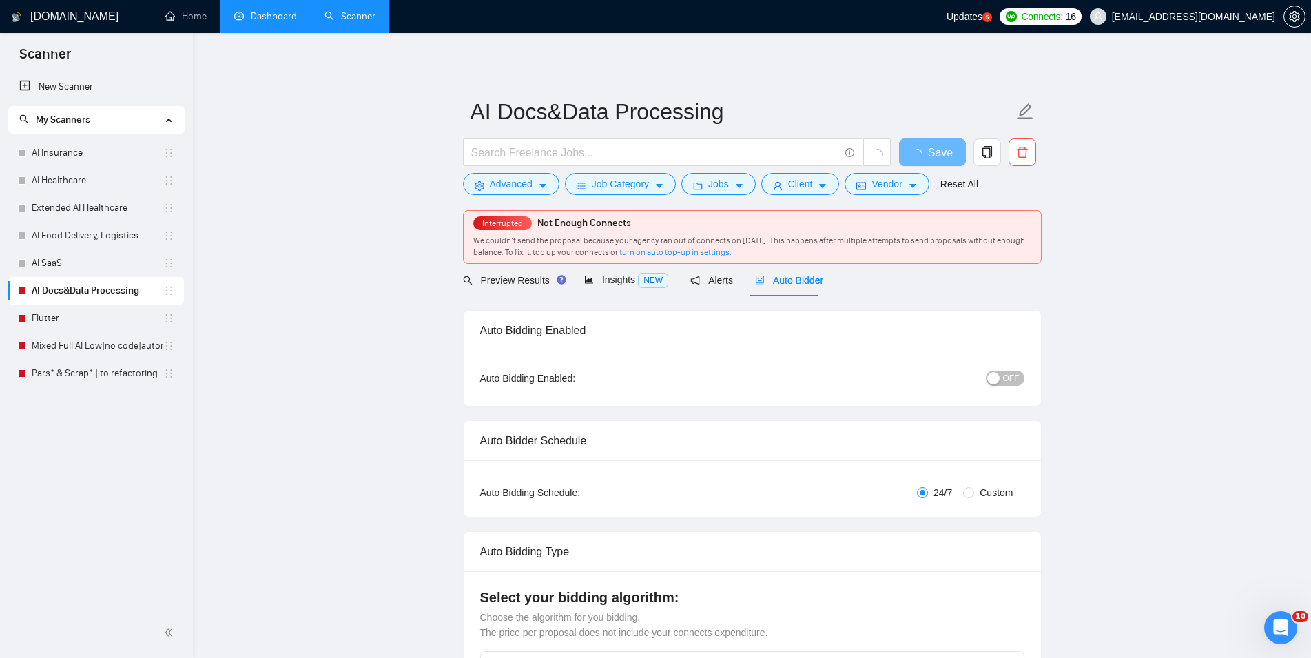
click at [1005, 382] on span "OFF" at bounding box center [1011, 378] width 17 height 15
click at [1005, 382] on span "ON" at bounding box center [1001, 378] width 12 height 15
click at [944, 145] on button "Save" at bounding box center [932, 152] width 67 height 28
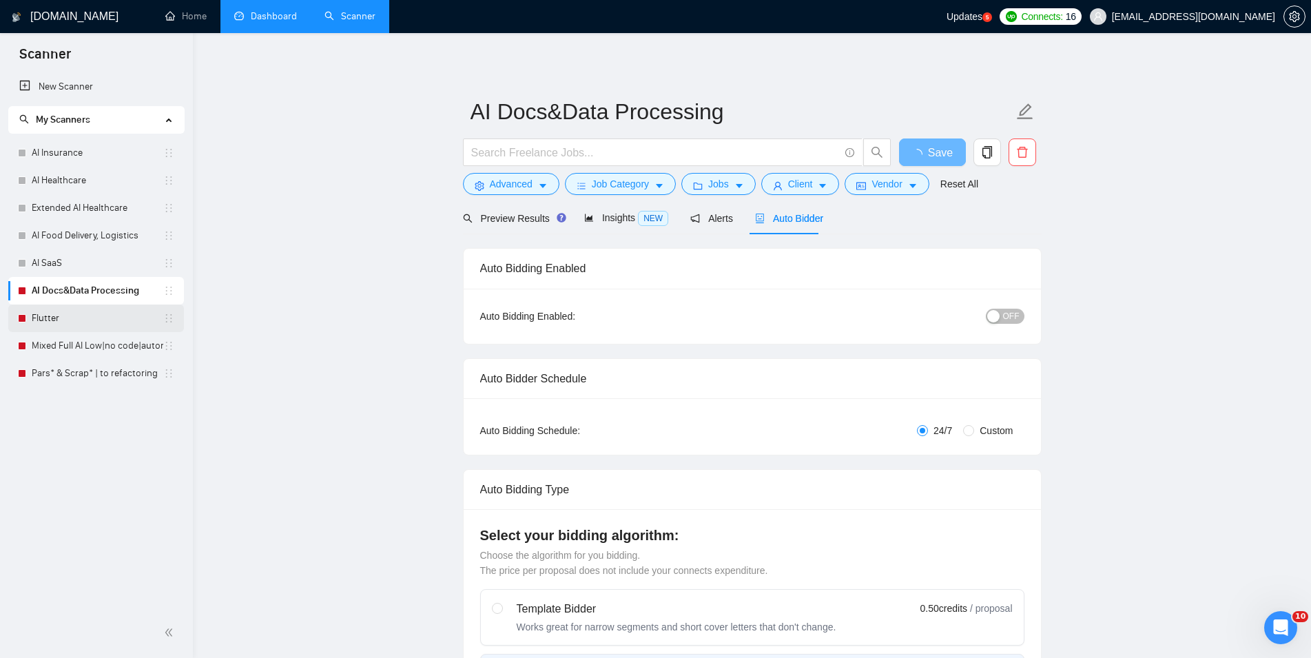
click at [94, 322] on link "Flutter" at bounding box center [98, 318] width 132 height 28
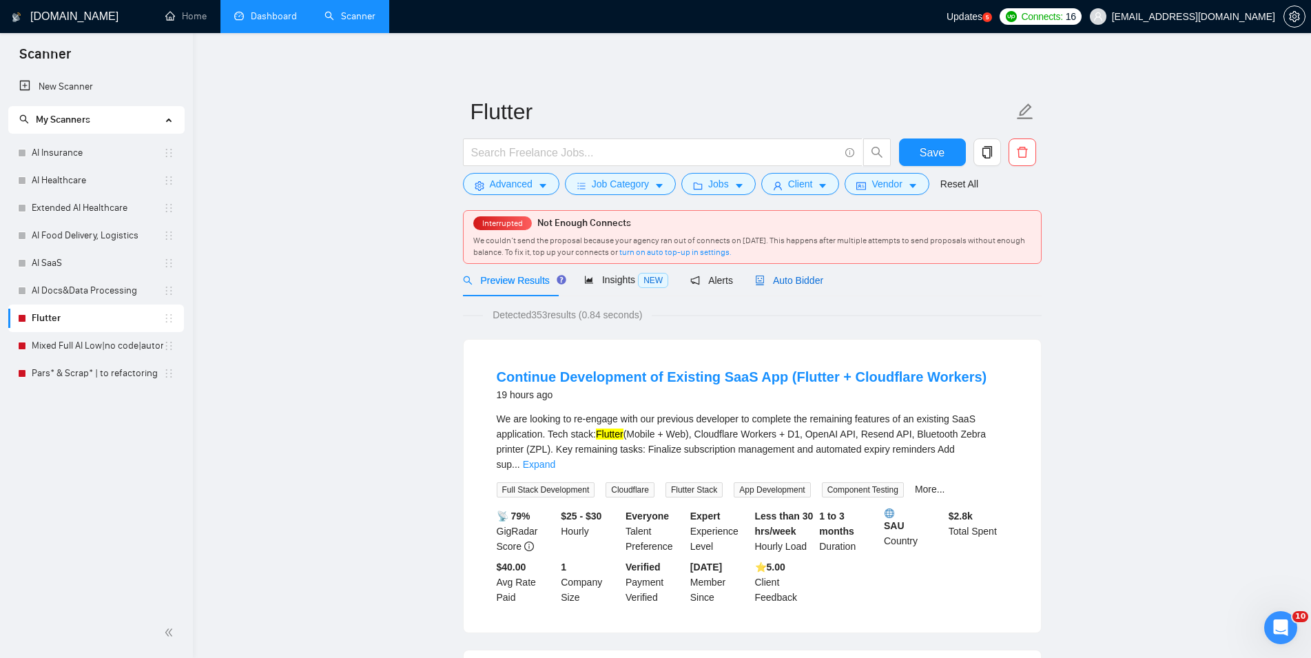
click at [804, 282] on span "Auto Bidder" at bounding box center [789, 280] width 68 height 11
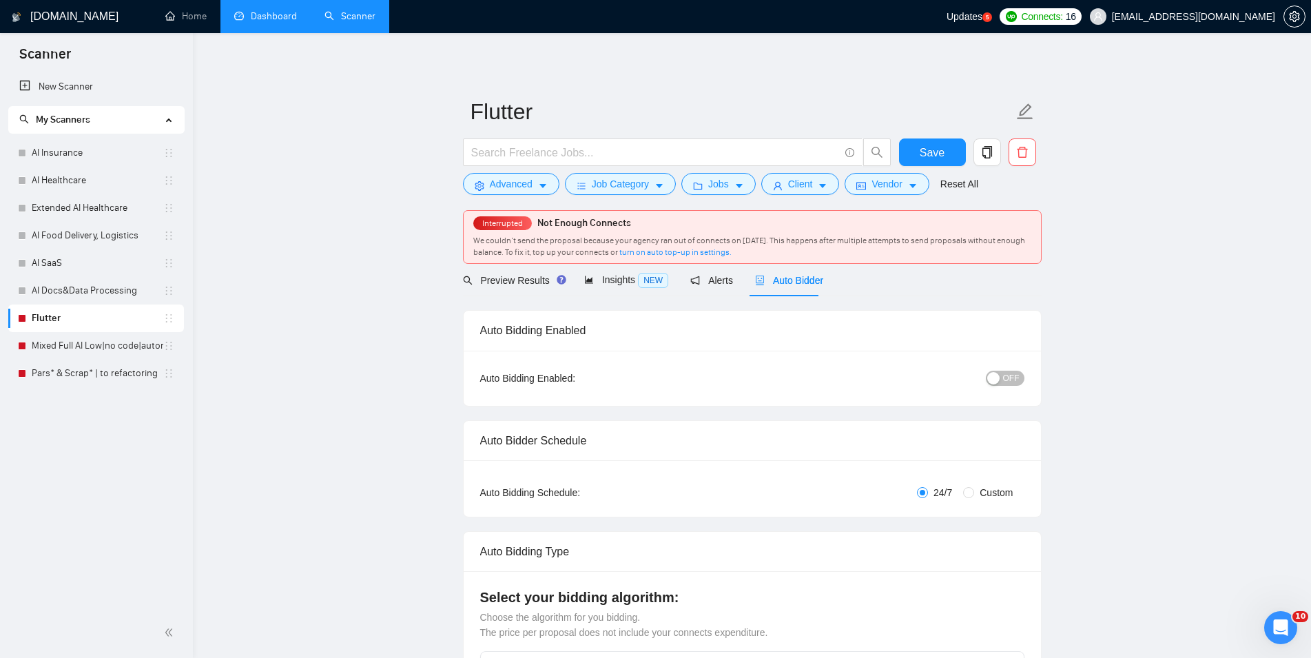
click at [1006, 377] on span "OFF" at bounding box center [1011, 378] width 17 height 15
click at [1006, 377] on button "ON" at bounding box center [1007, 378] width 34 height 15
click at [939, 152] on span "Save" at bounding box center [932, 152] width 25 height 17
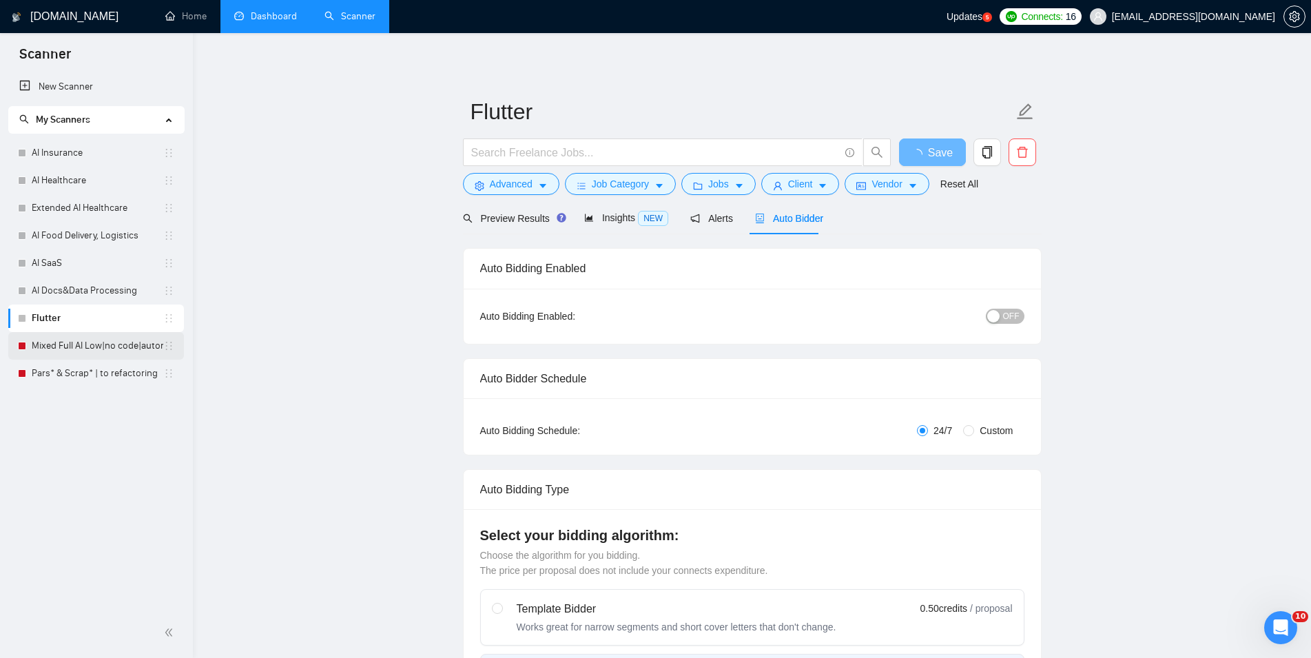
click at [99, 344] on link "Mixed Full AI Low|no code|automations" at bounding box center [98, 346] width 132 height 28
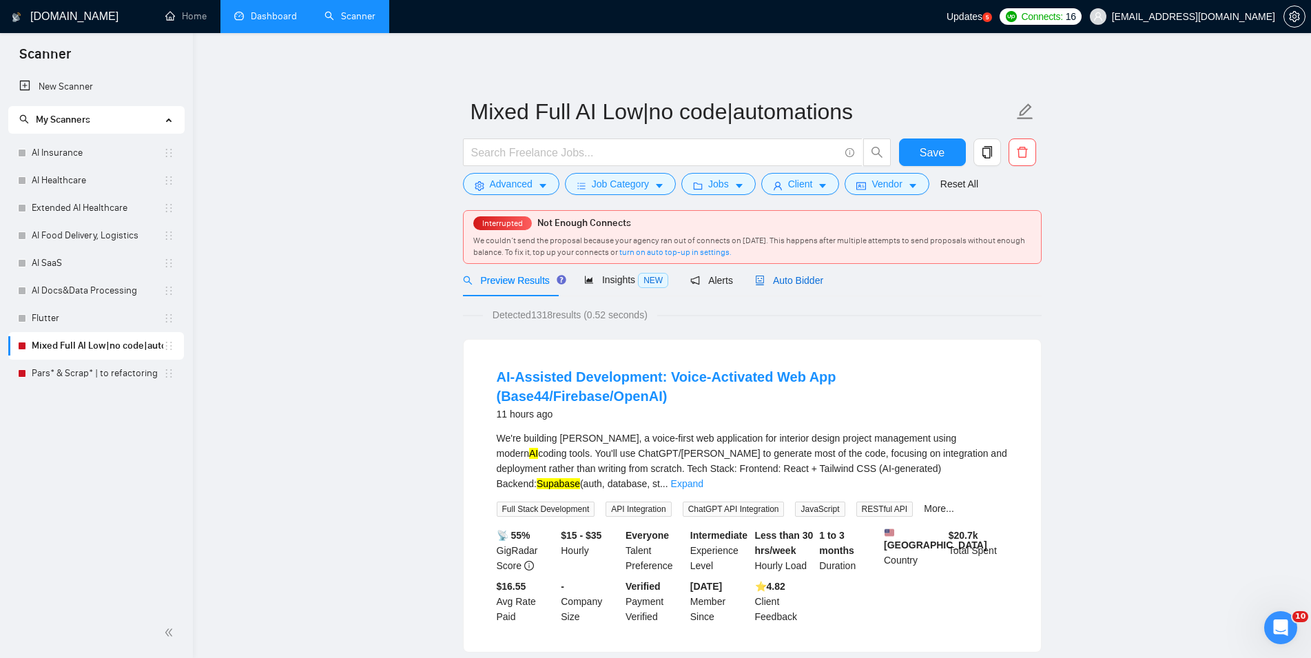
click at [772, 273] on div "Auto Bidder" at bounding box center [789, 280] width 68 height 15
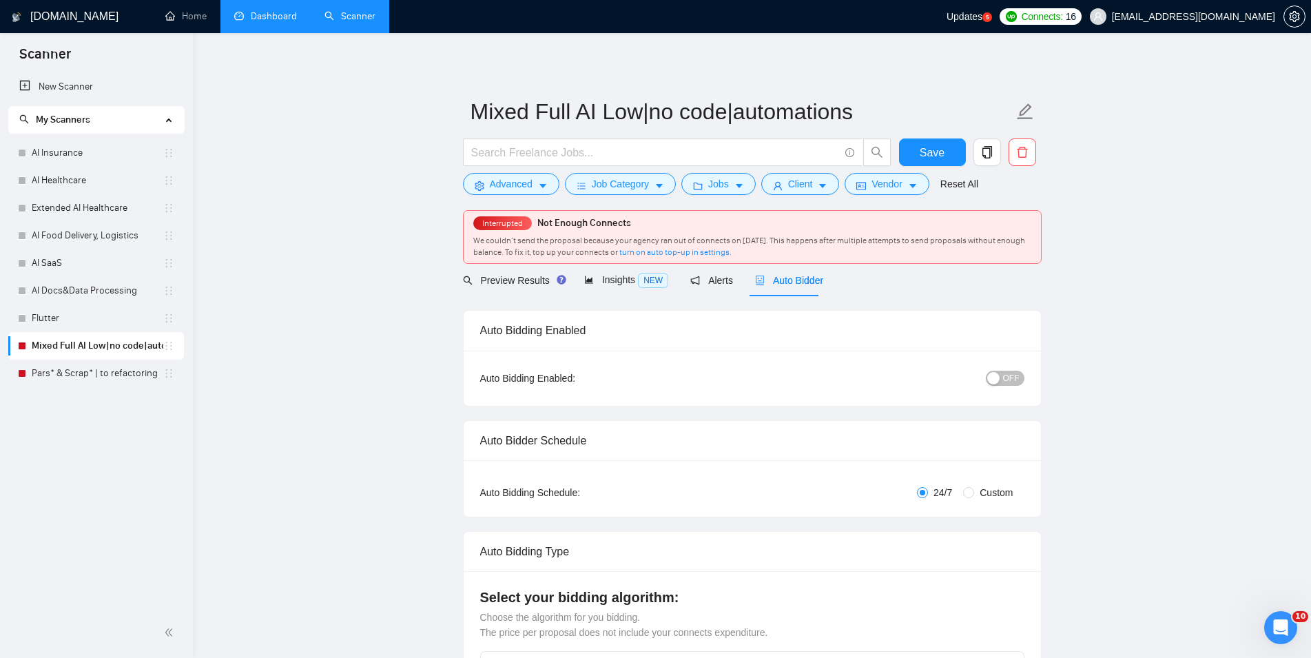
click at [1002, 375] on button "OFF" at bounding box center [1005, 378] width 39 height 15
click at [1002, 375] on span "ON" at bounding box center [1001, 378] width 12 height 15
click at [945, 151] on button "Save" at bounding box center [932, 152] width 67 height 28
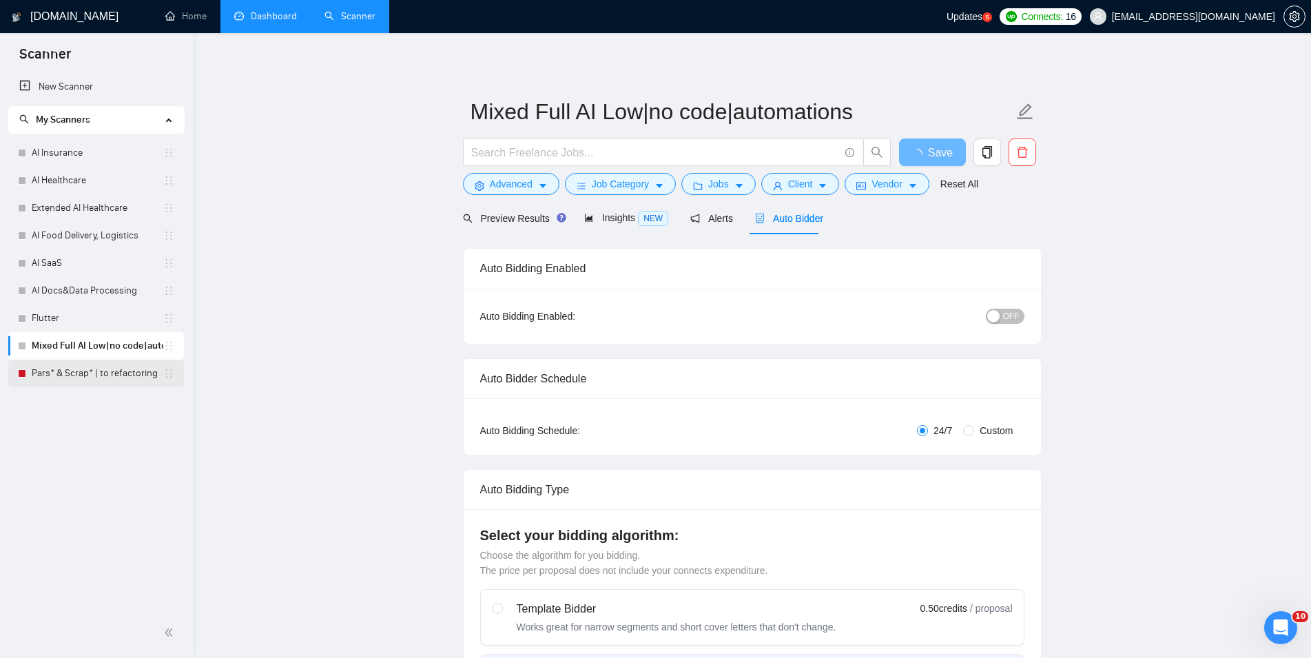
click at [84, 377] on link "Pars* & Scrap* | to refactoring" at bounding box center [98, 374] width 132 height 28
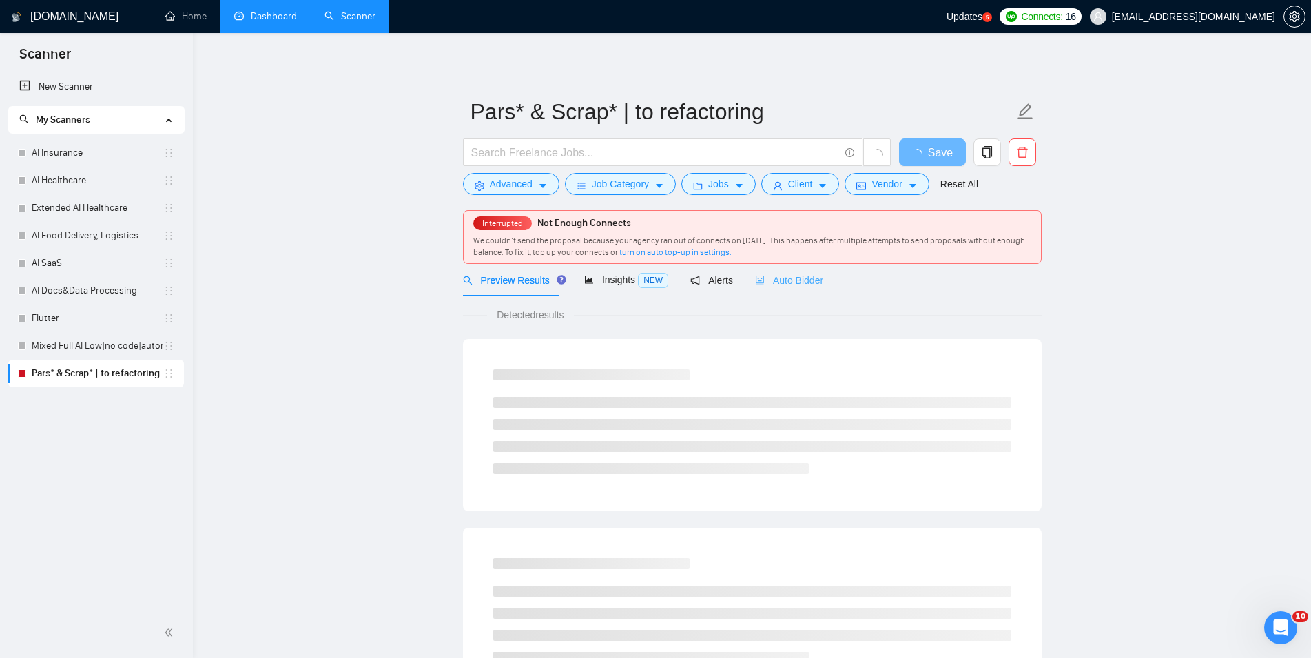
click at [780, 289] on div "Auto Bidder" at bounding box center [789, 280] width 68 height 32
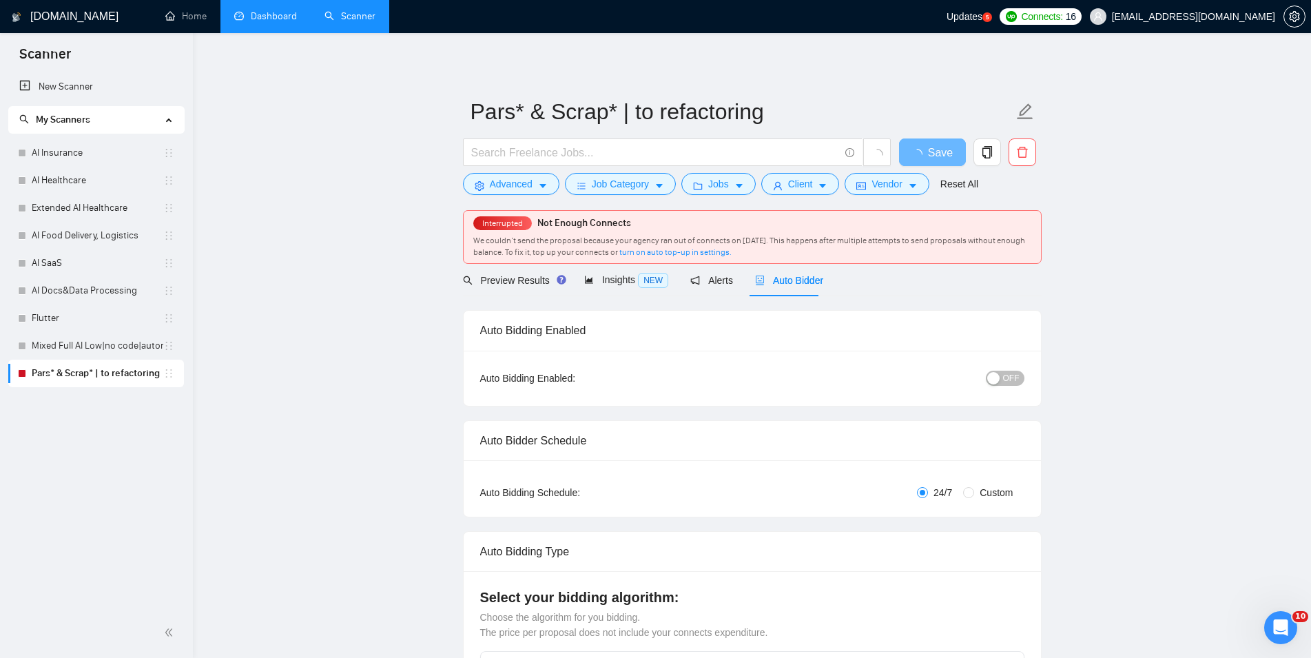
click at [995, 379] on div "button" at bounding box center [993, 378] width 12 height 12
click at [995, 379] on span "ON" at bounding box center [1001, 378] width 12 height 15
click at [926, 156] on span "Save" at bounding box center [932, 152] width 25 height 17
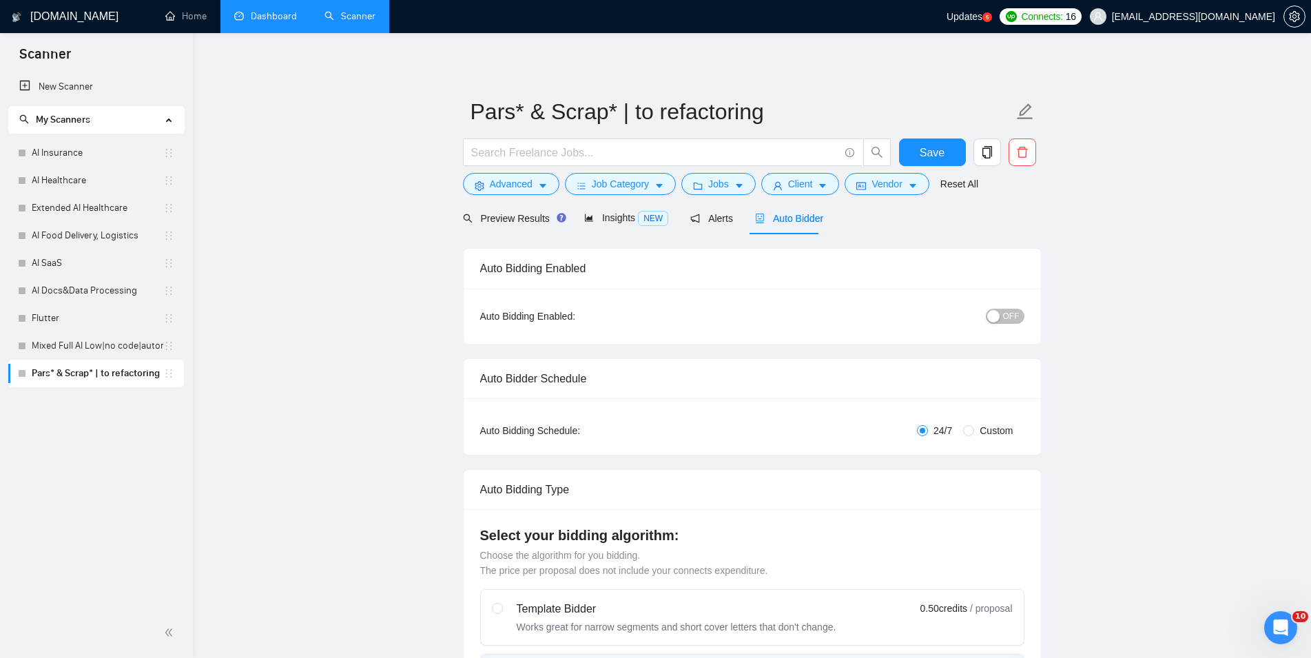
click at [258, 13] on link "Dashboard" at bounding box center [265, 16] width 63 height 12
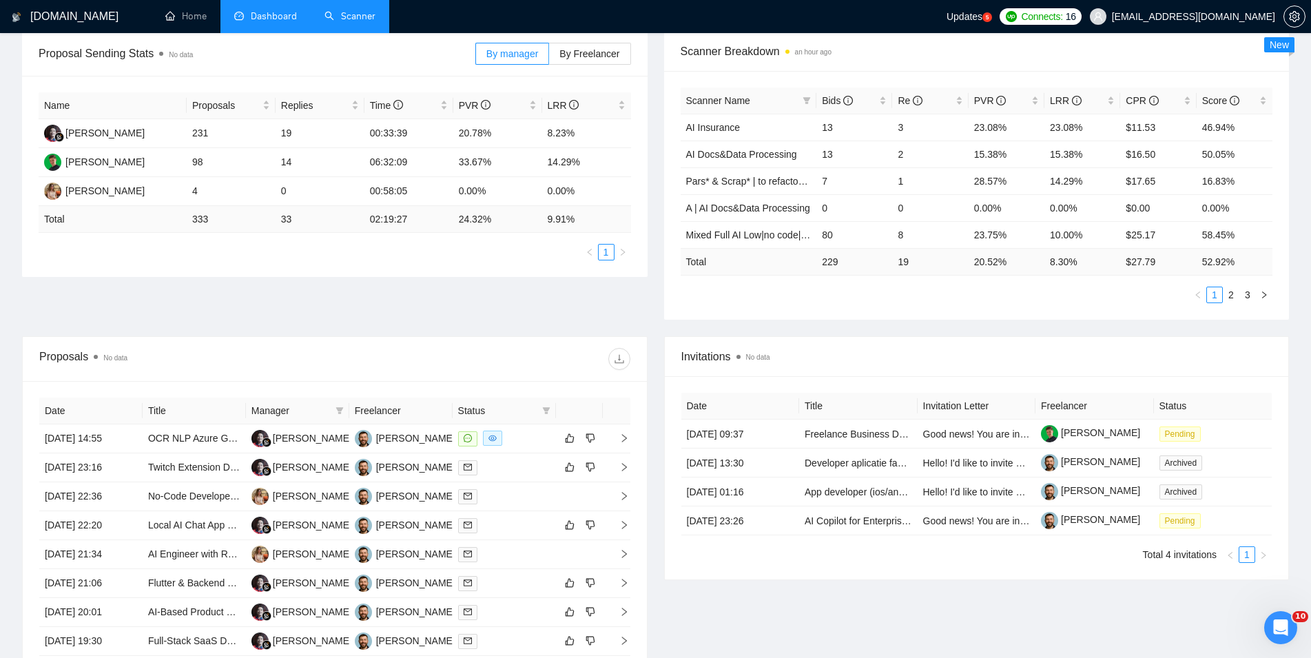
scroll to position [422, 0]
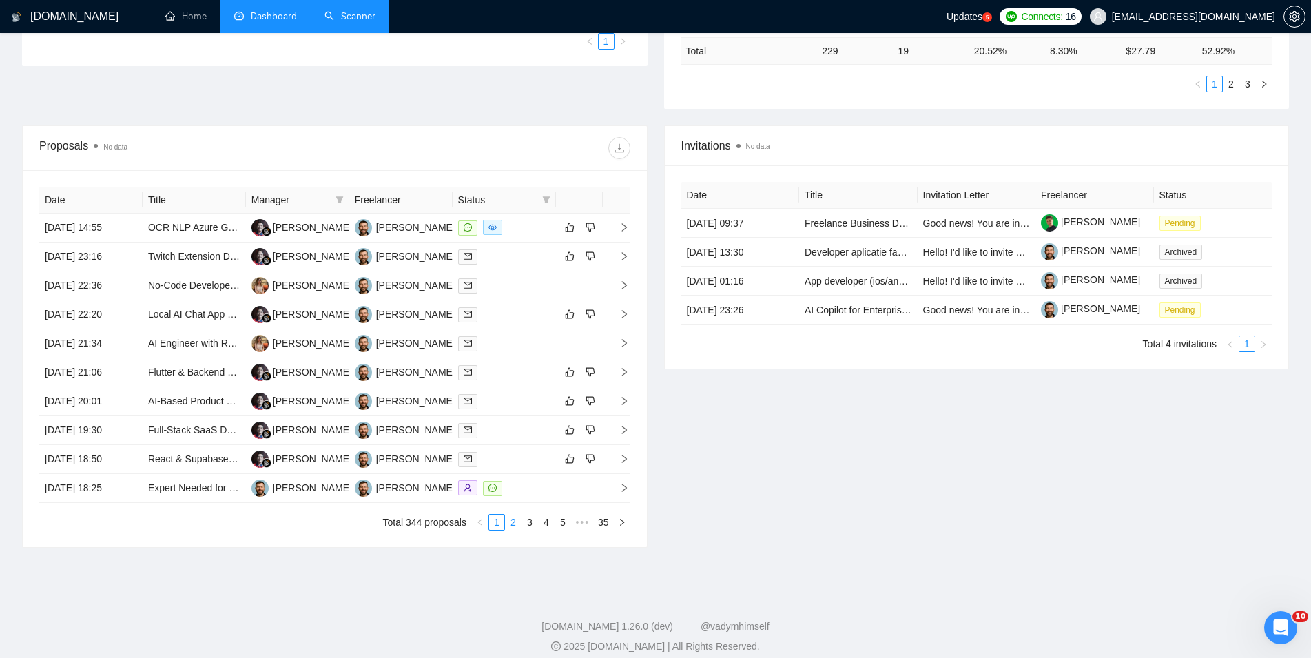
click at [517, 527] on link "2" at bounding box center [513, 522] width 15 height 15
click at [529, 524] on link "3" at bounding box center [529, 522] width 15 height 15
